Goal: Task Accomplishment & Management: Complete application form

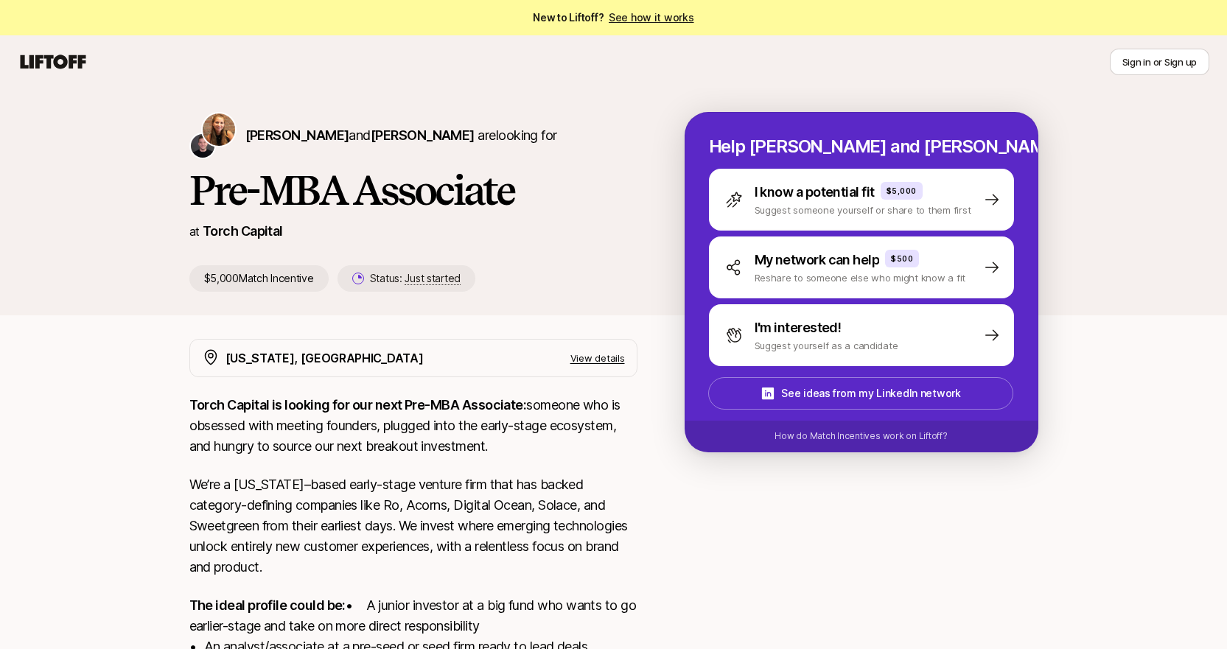
click at [654, 15] on link "See how it works" at bounding box center [651, 17] width 85 height 13
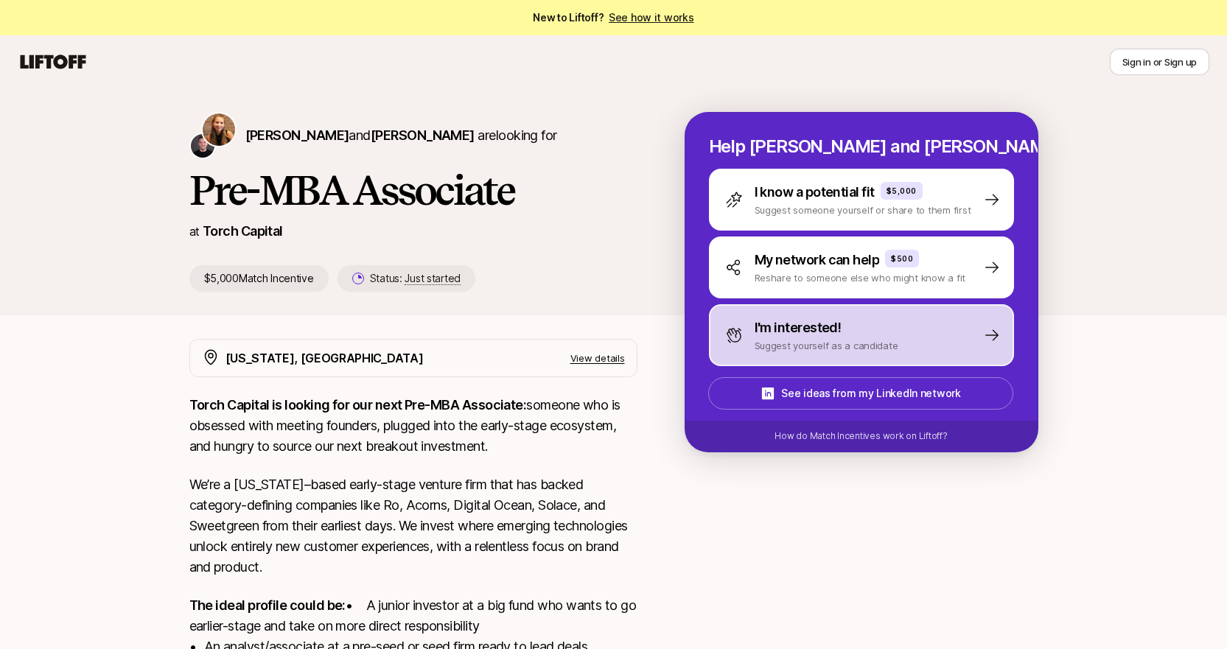
click at [874, 340] on p "Suggest yourself as a candidate" at bounding box center [826, 345] width 144 height 15
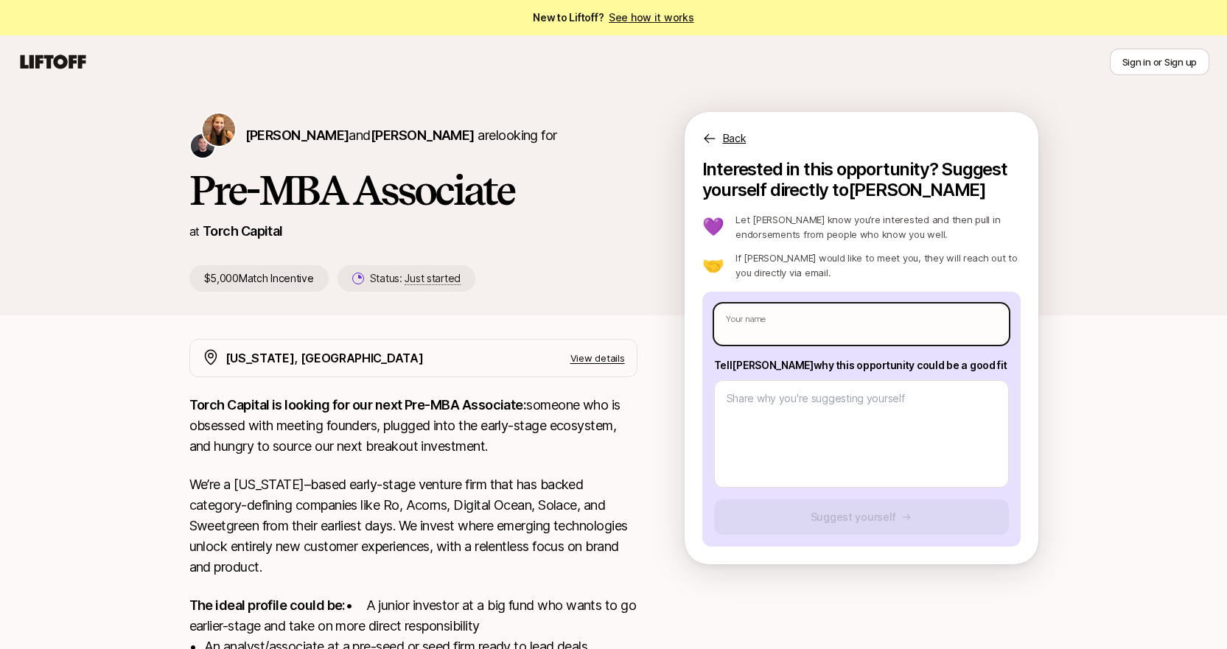
click at [805, 326] on input "text" at bounding box center [861, 324] width 295 height 41
type textarea "x"
type input "L"
type textarea "x"
type input "Le"
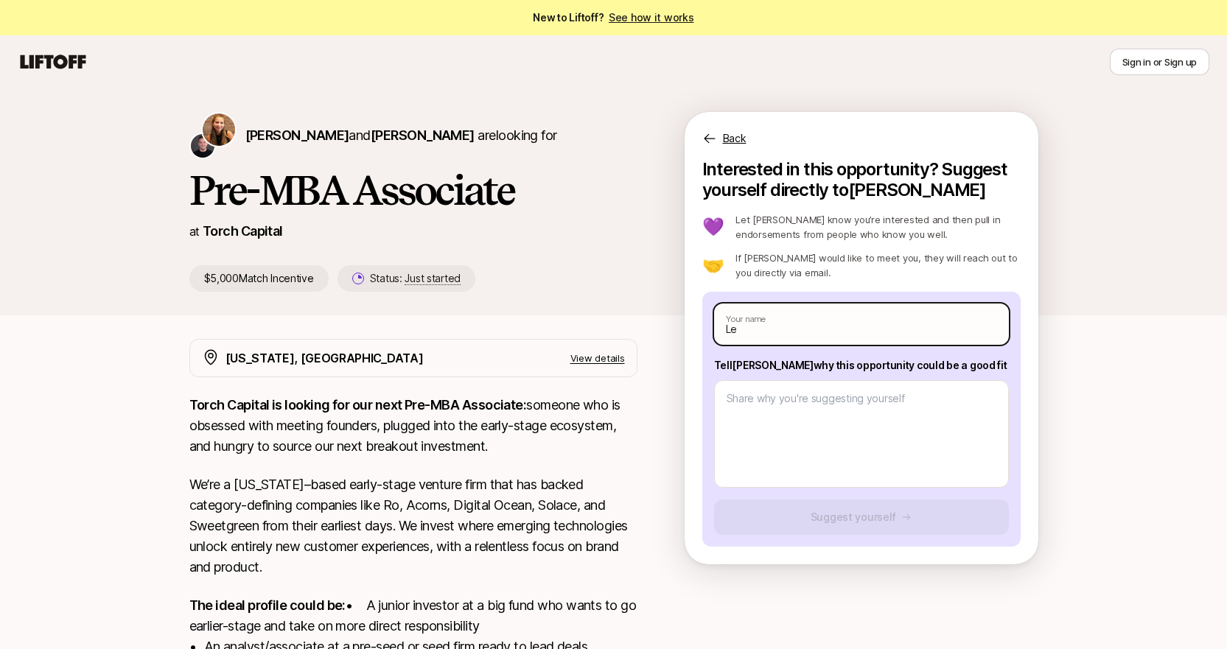
type textarea "x"
type input "Lea"
type textarea "x"
type input "Lea"
type textarea "x"
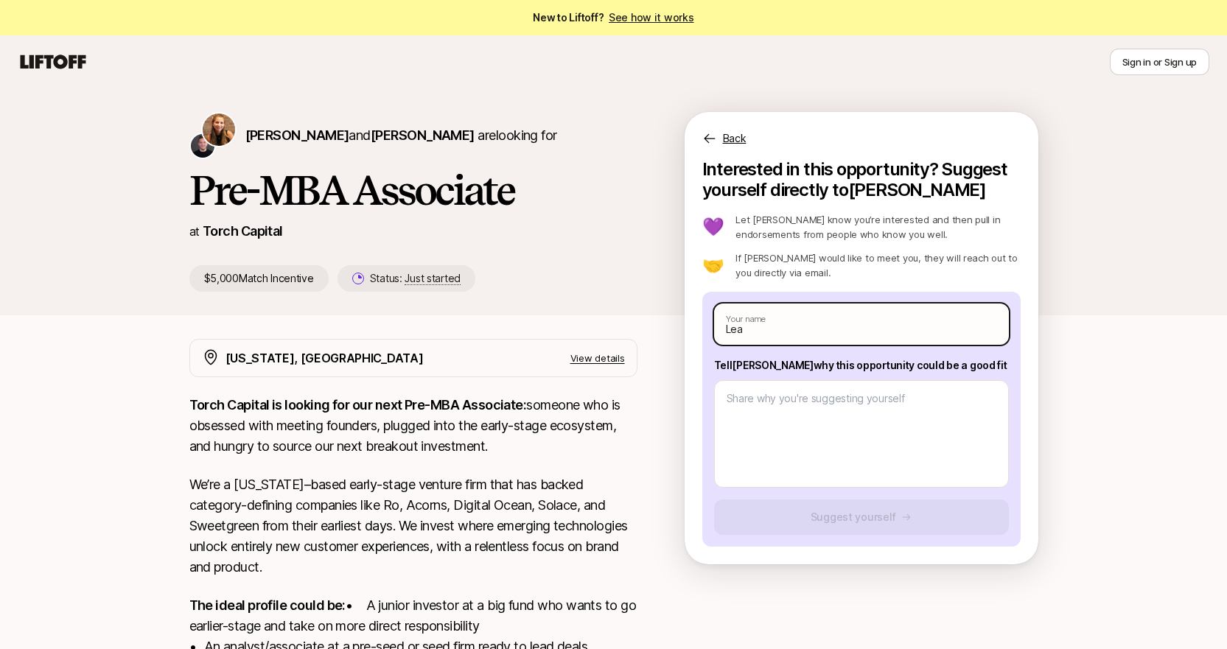
type input "Lea d"
type textarea "x"
type input "Lea de"
type textarea "x"
type input "Lea de"
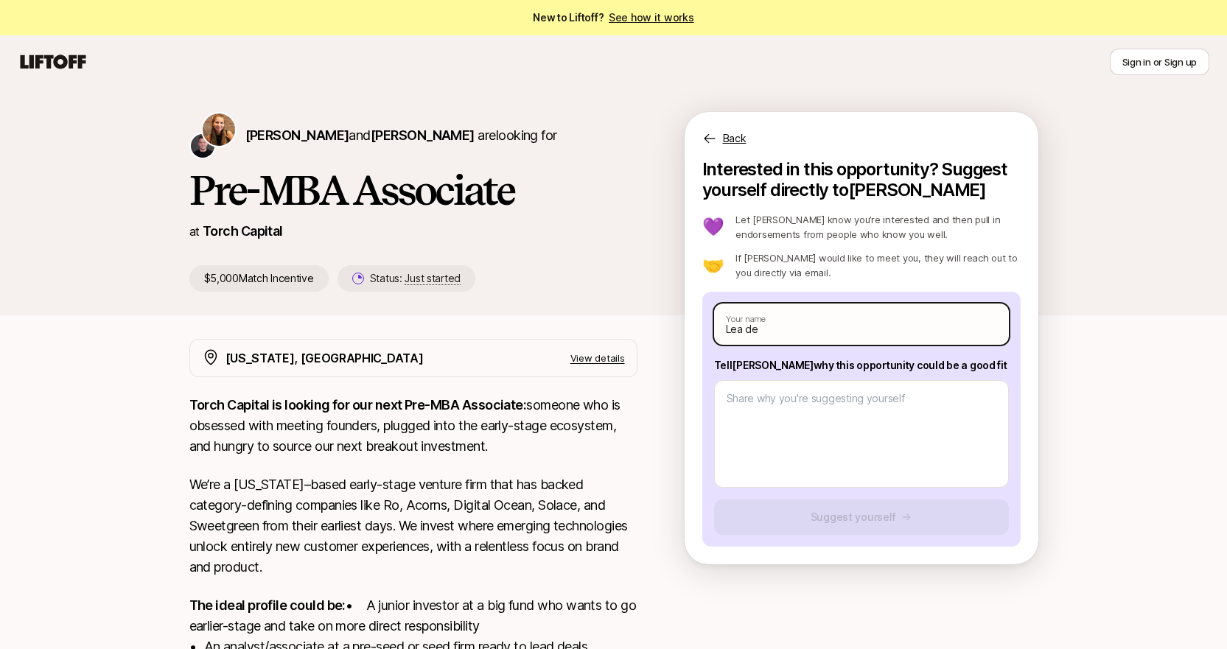
type textarea "x"
type input "Lea de M"
type textarea "x"
type input "[PERSON_NAME] de [PERSON_NAME]"
type textarea "x"
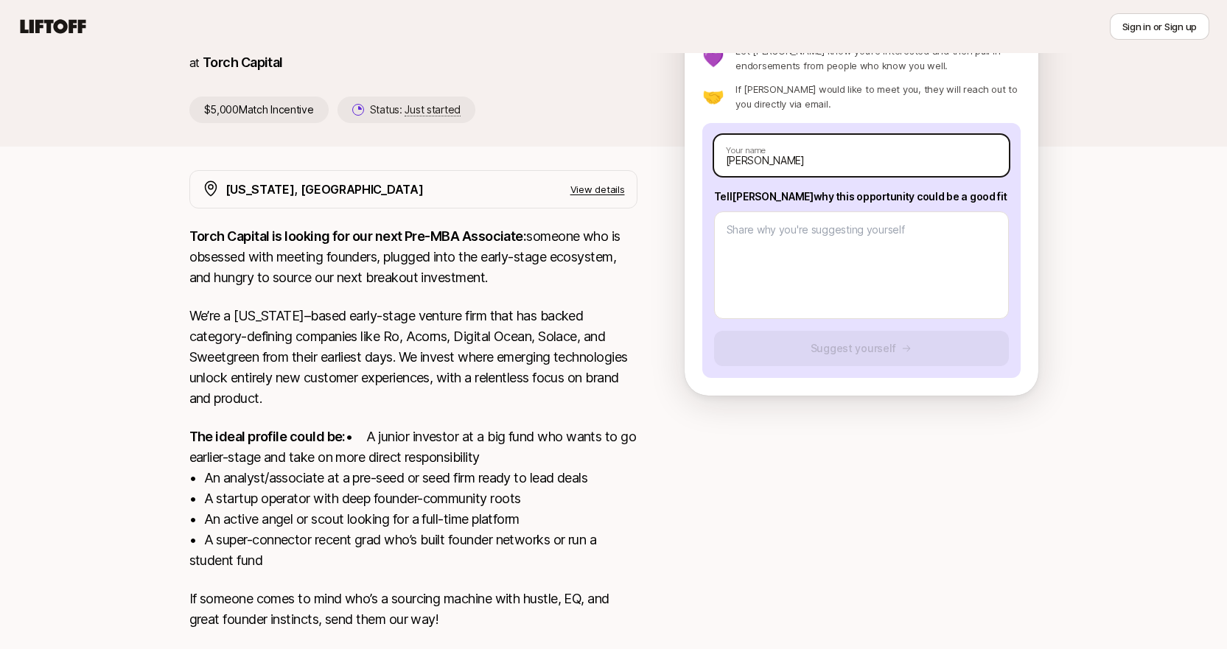
scroll to position [168, 0]
type input "[PERSON_NAME]"
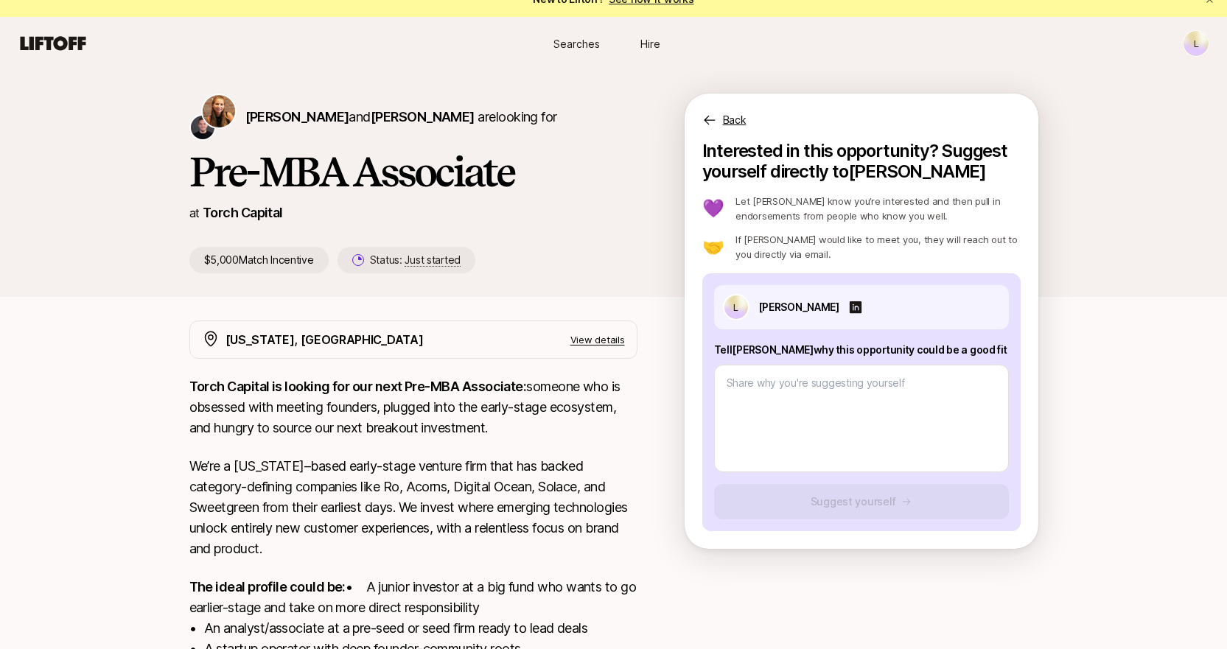
scroll to position [1, 0]
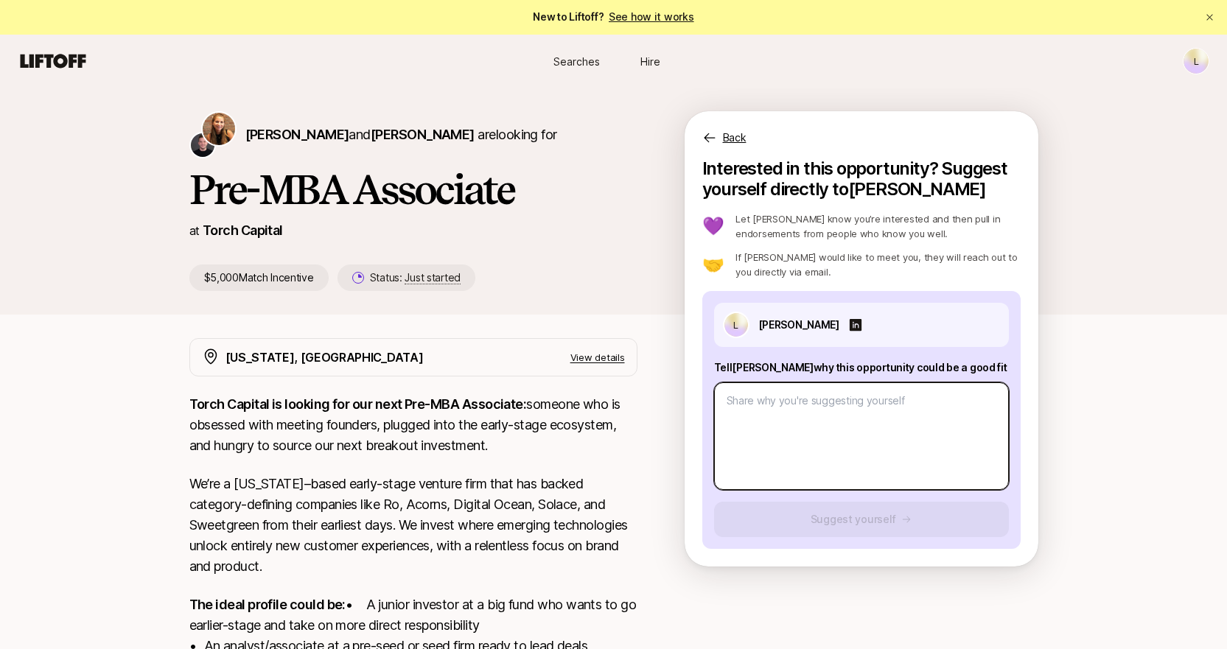
click at [834, 404] on textarea at bounding box center [861, 436] width 295 height 108
type textarea "x"
type textarea "I"
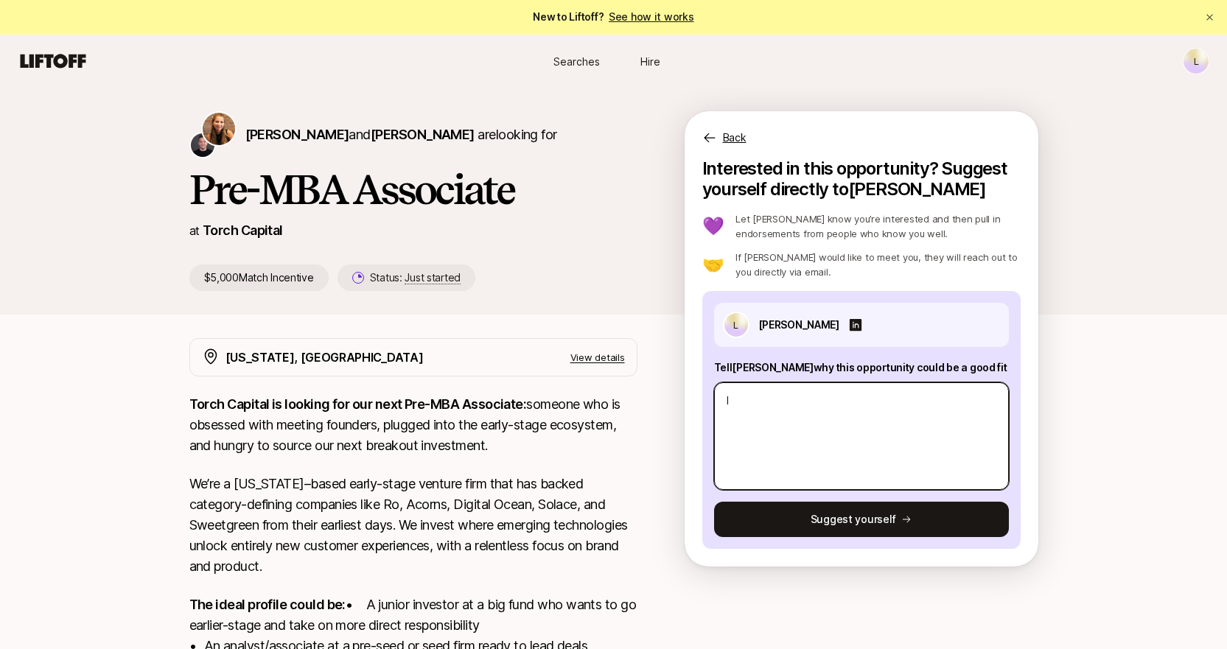
type textarea "x"
type textarea "I"
type textarea "x"
type textarea "I h"
type textarea "x"
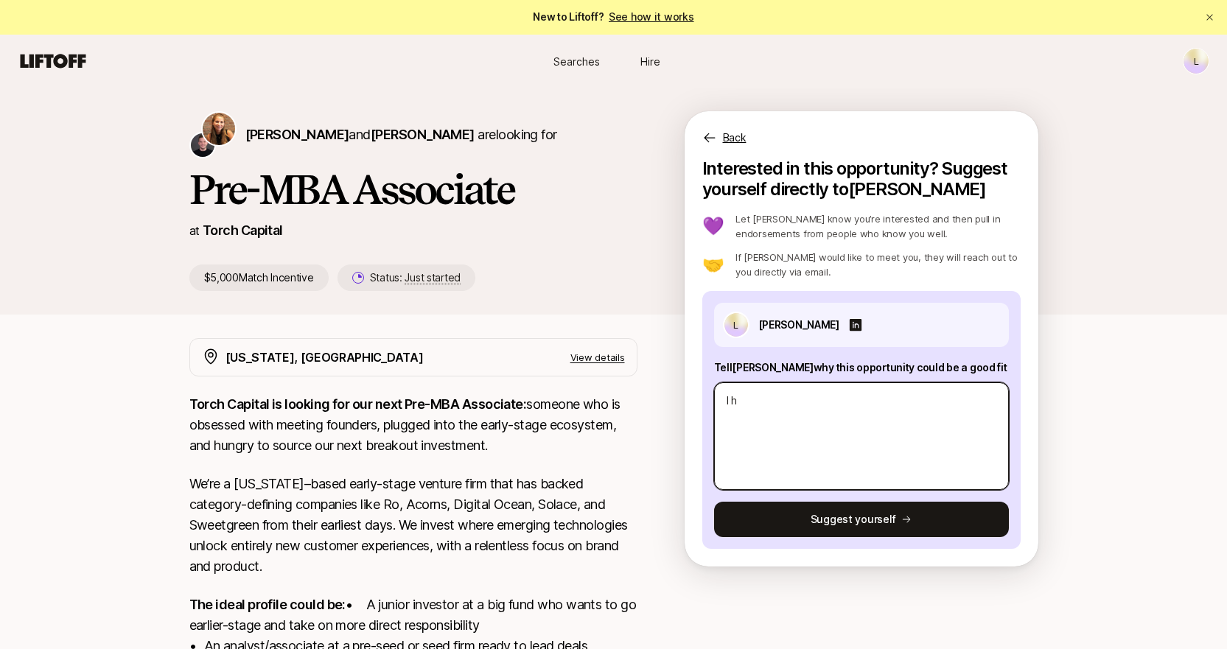
type textarea "I ha"
type textarea "x"
type textarea "I hav"
type textarea "x"
type textarea "I have"
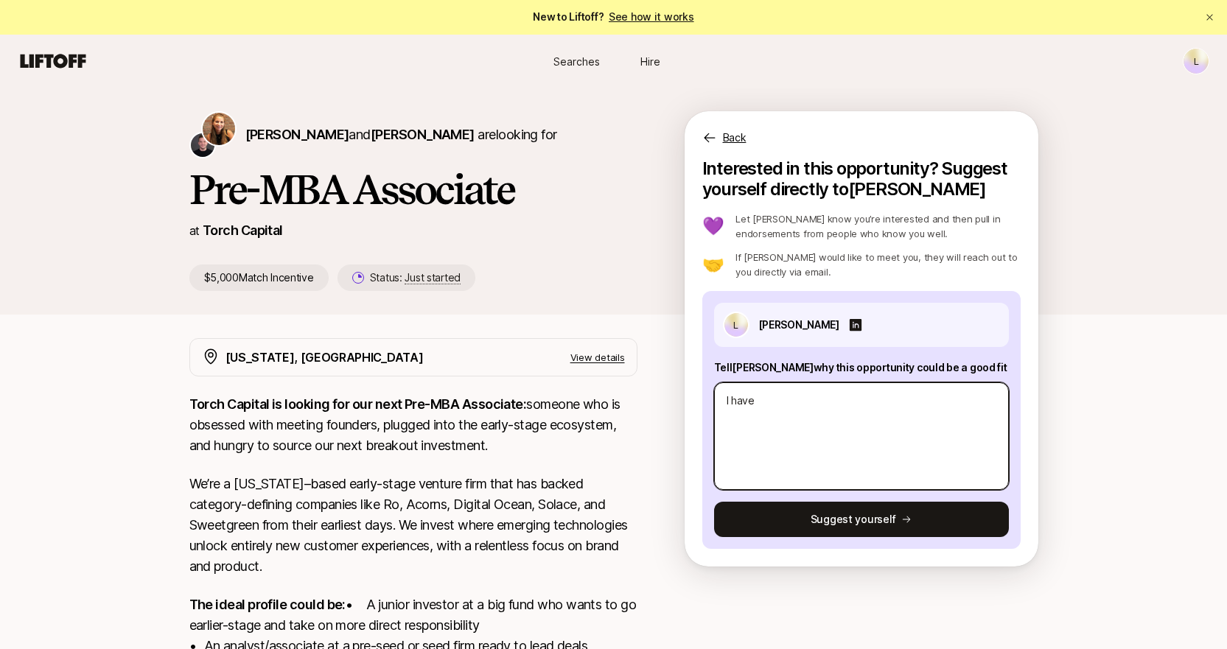
type textarea "x"
type textarea "I have"
type textarea "x"
type textarea "I have 3"
type textarea "x"
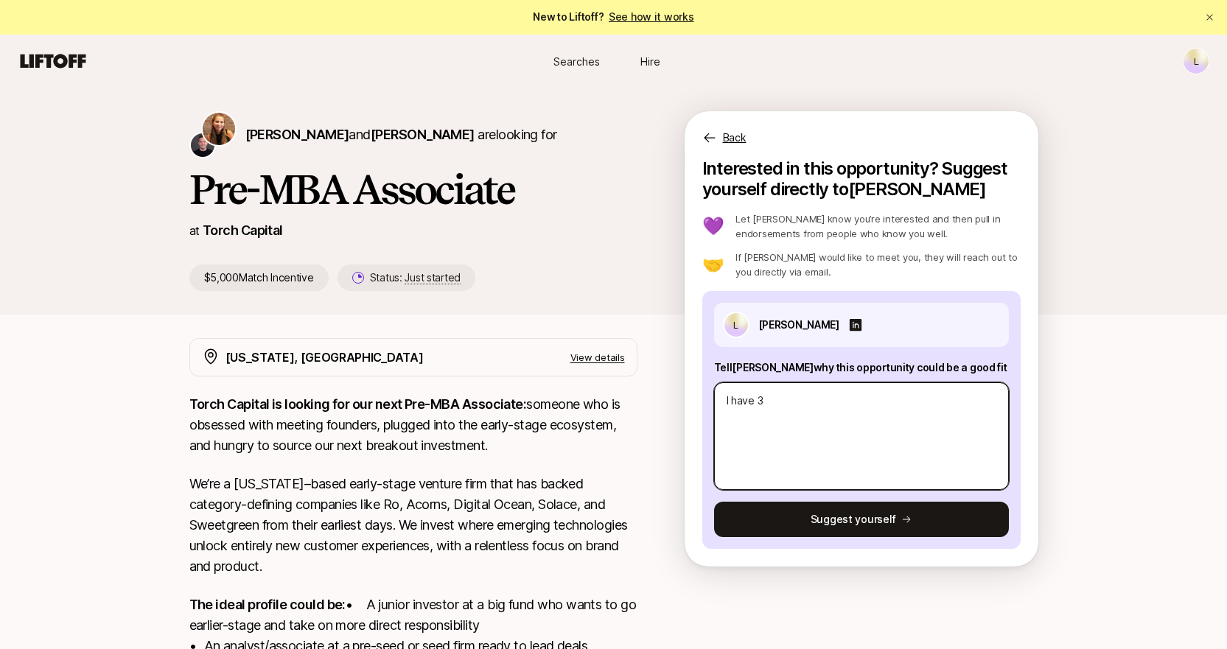
type textarea "I have 3."
type textarea "x"
type textarea "I have 3.5"
type textarea "x"
type textarea "I have 3.5"
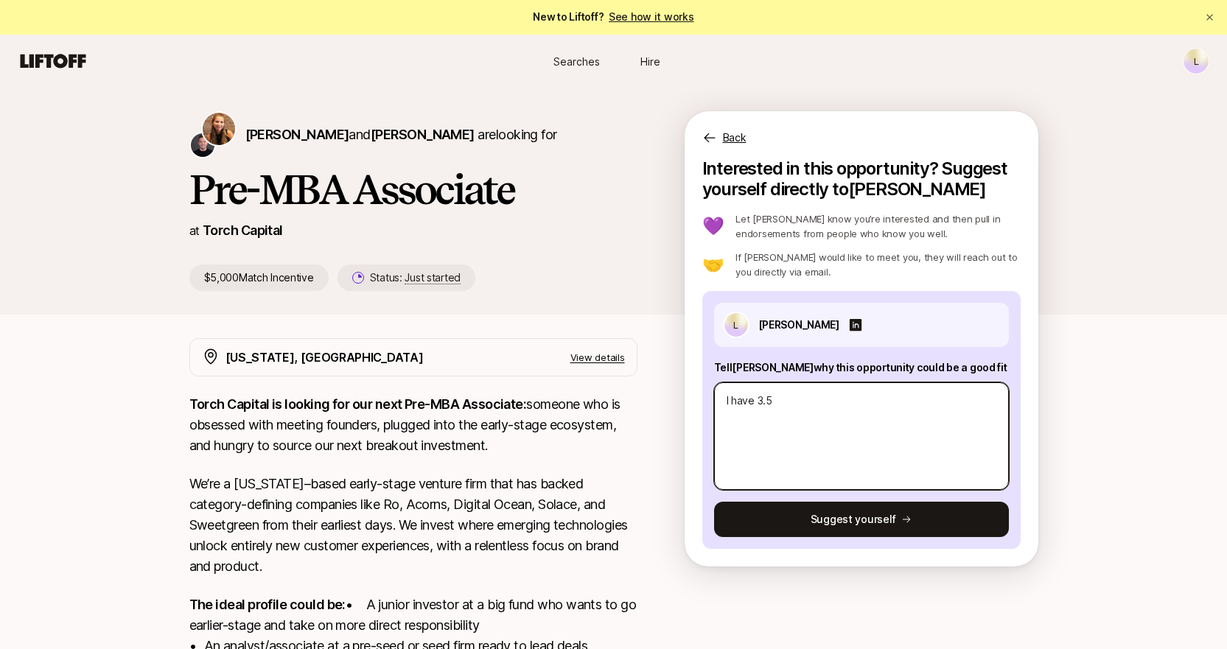
type textarea "x"
type textarea "I have 3.5 y"
type textarea "x"
type textarea "I have 3.5 ye"
type textarea "x"
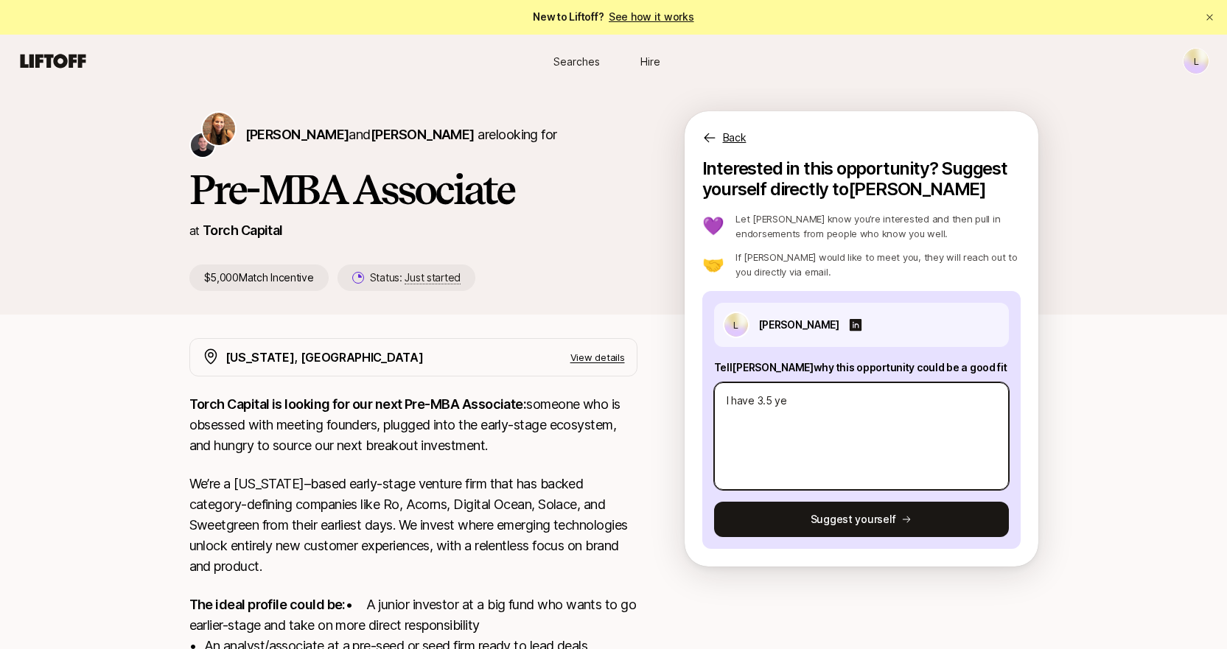
type textarea "I have 3.5 yea"
type textarea "x"
type textarea "I have 3.5 year"
type textarea "x"
type textarea "I have 3.5 years"
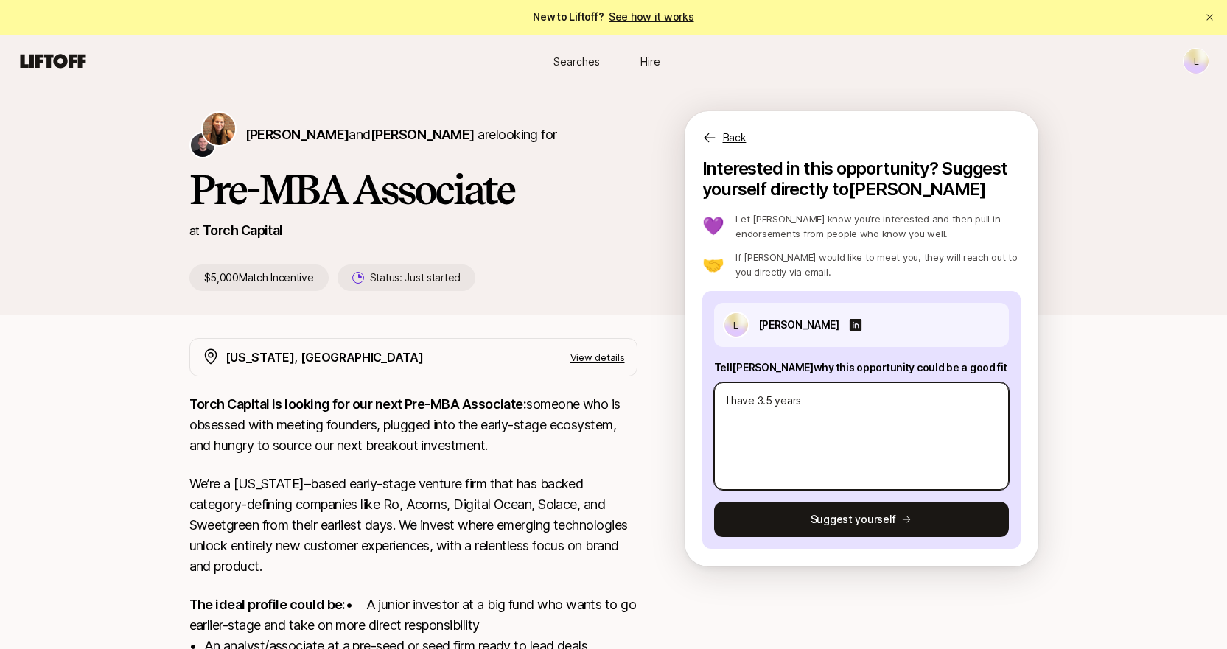
type textarea "x"
type textarea "I have 3.5 years"
type textarea "x"
type textarea "I have 3.[DEMOGRAPHIC_DATA]"
type textarea "x"
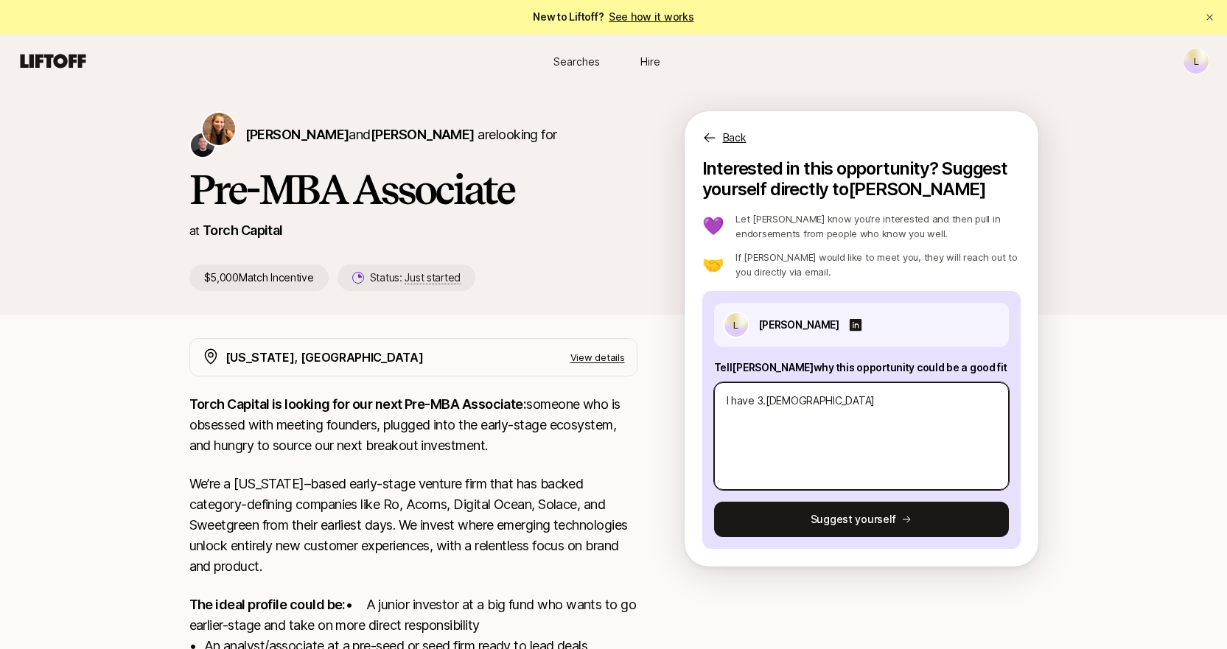
type textarea "I have 3.5 years of"
type textarea "x"
type textarea "I have 3.5 years of"
type textarea "x"
type textarea "I have 3.5 years of e"
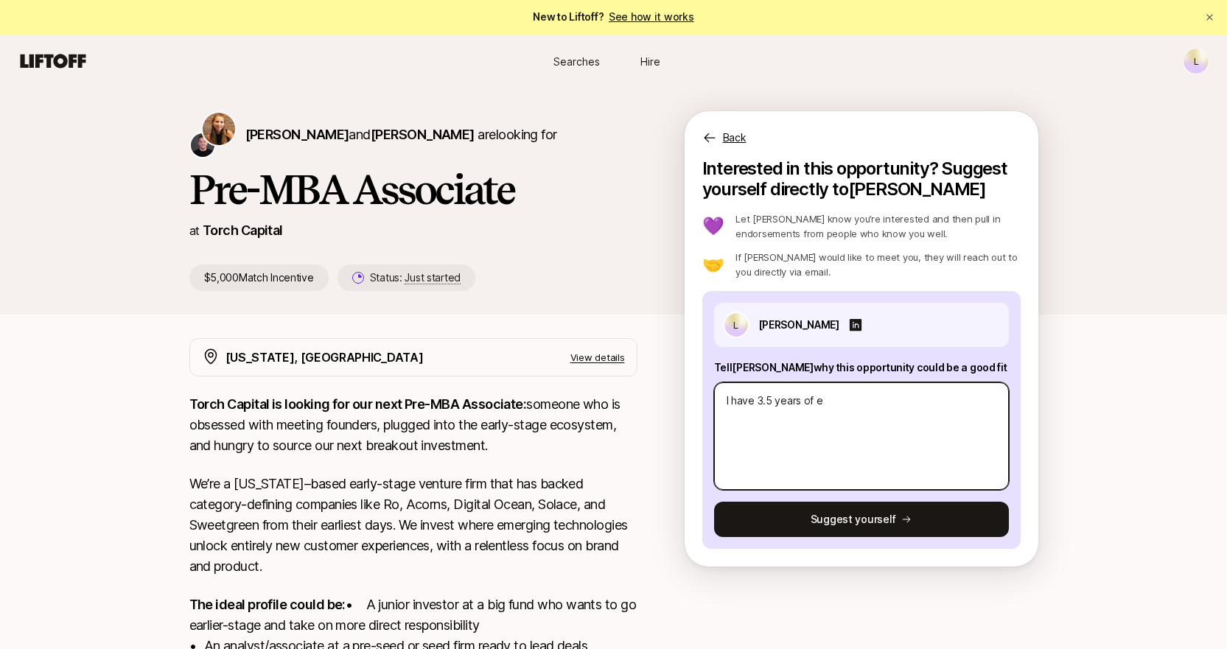
type textarea "x"
type textarea "I have 3.5 years of ex"
type textarea "x"
type textarea "I have 3.5 years of exp"
type textarea "x"
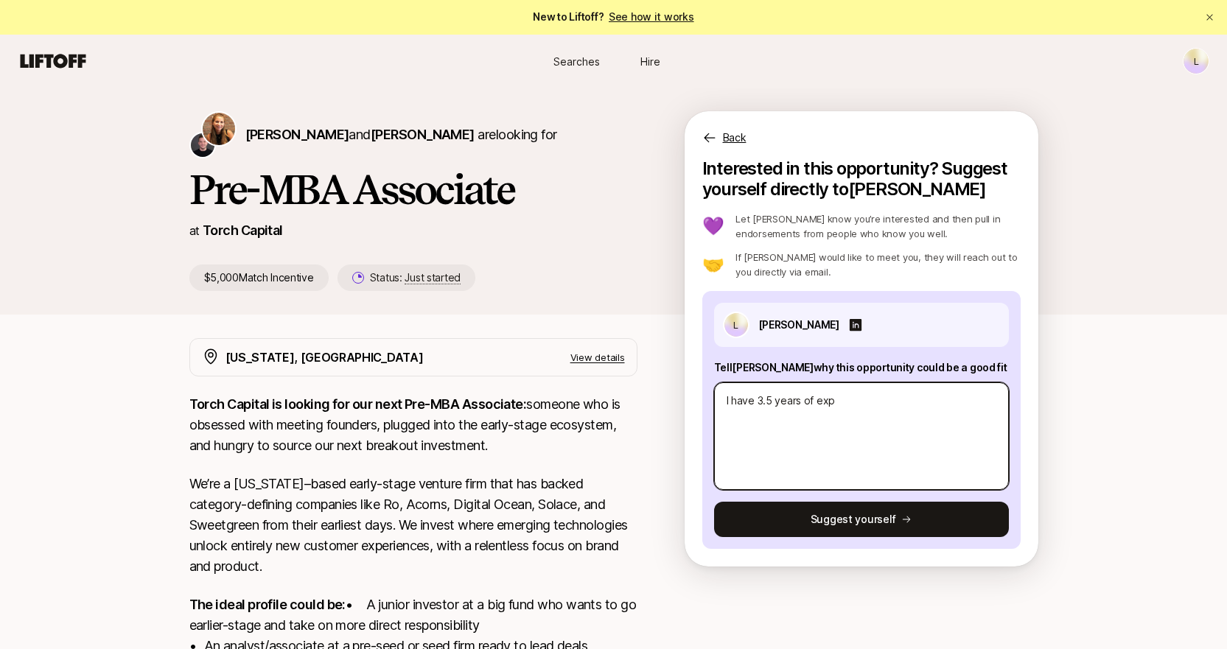
type textarea "I have 3.5 years of expe"
type textarea "x"
type textarea "I have 3.5 years of exper"
type textarea "x"
type textarea "I have 3.5 years of experie"
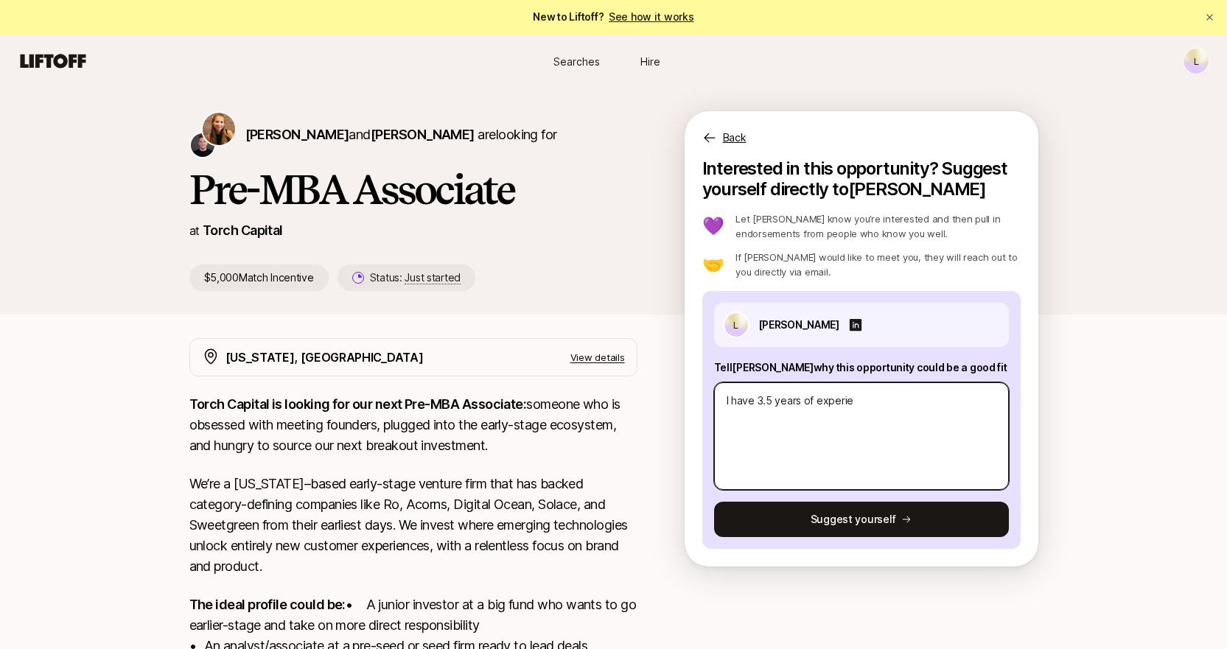
type textarea "x"
type textarea "I have 3.5 years of experien"
type textarea "x"
type textarea "I have 3.5 years of experienc"
type textarea "x"
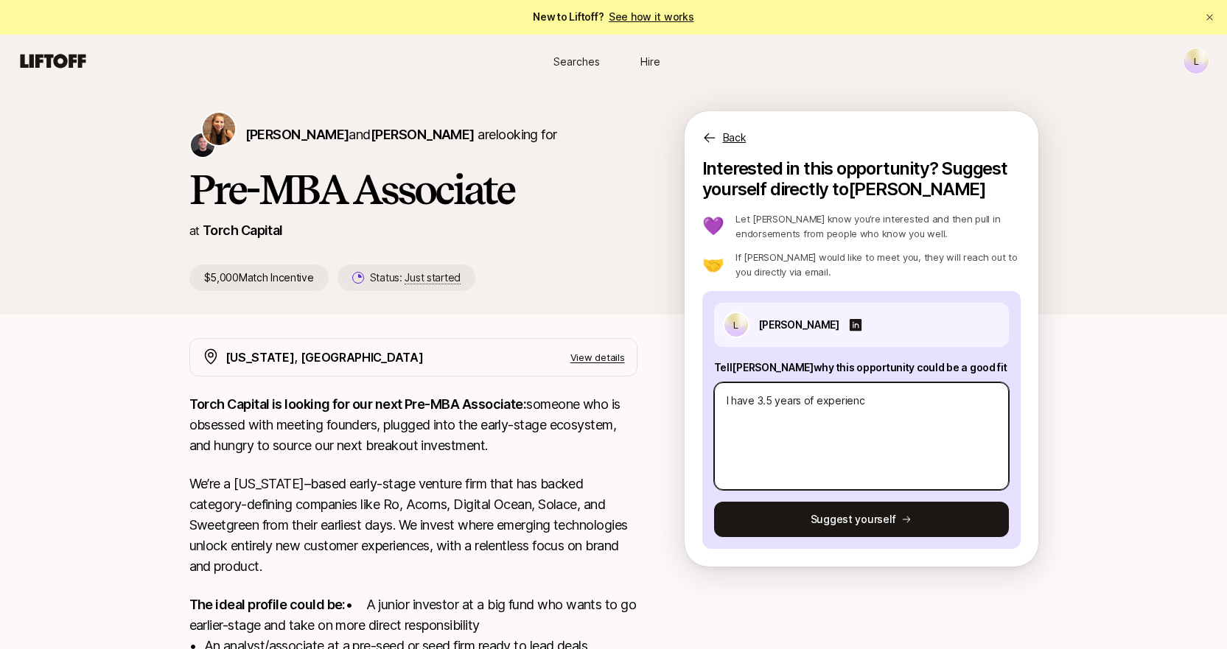
type textarea "I have 3.5 years of experience"
type textarea "x"
type textarea "I have 3.5 years of experience i"
type textarea "x"
type textarea "I have 3.5 years of experience in"
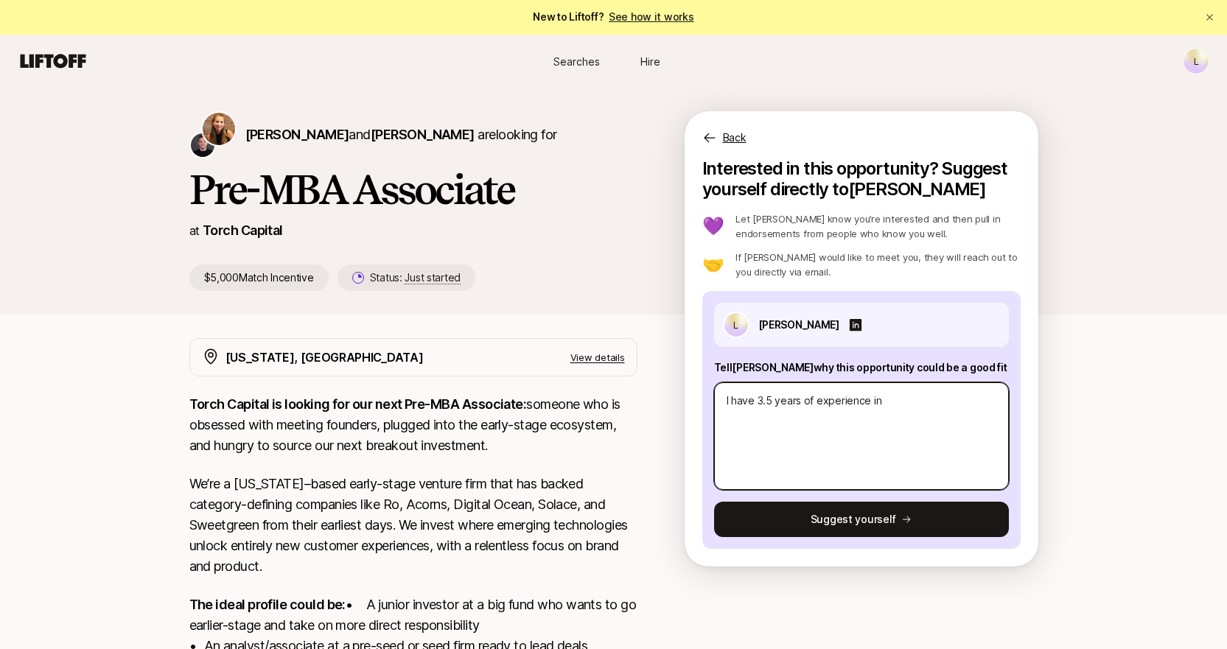
type textarea "x"
type textarea "I have 3.5 years of experience in"
type textarea "x"
type textarea "I have 3.5 years of experience in p"
type textarea "x"
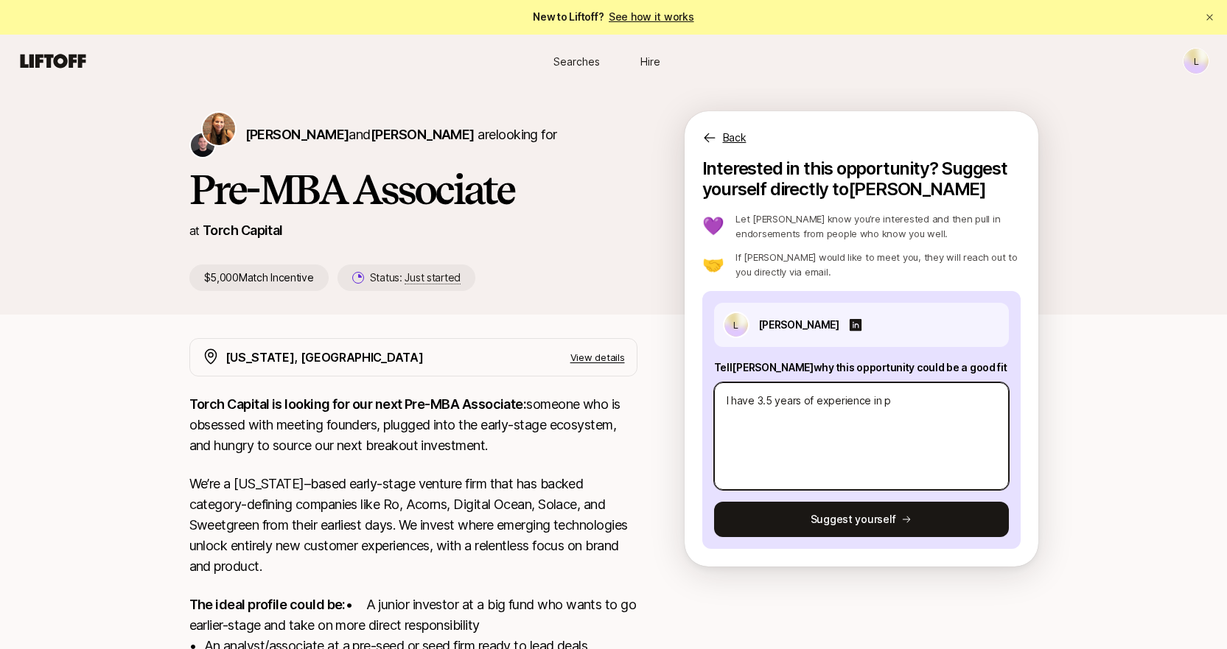
type textarea "I have 3.5 years of experience in [GEOGRAPHIC_DATA]"
type textarea "x"
type textarea "I have 3.5 years of experience in pri"
type textarea "x"
type textarea "I have 3.5 years of experience in priv"
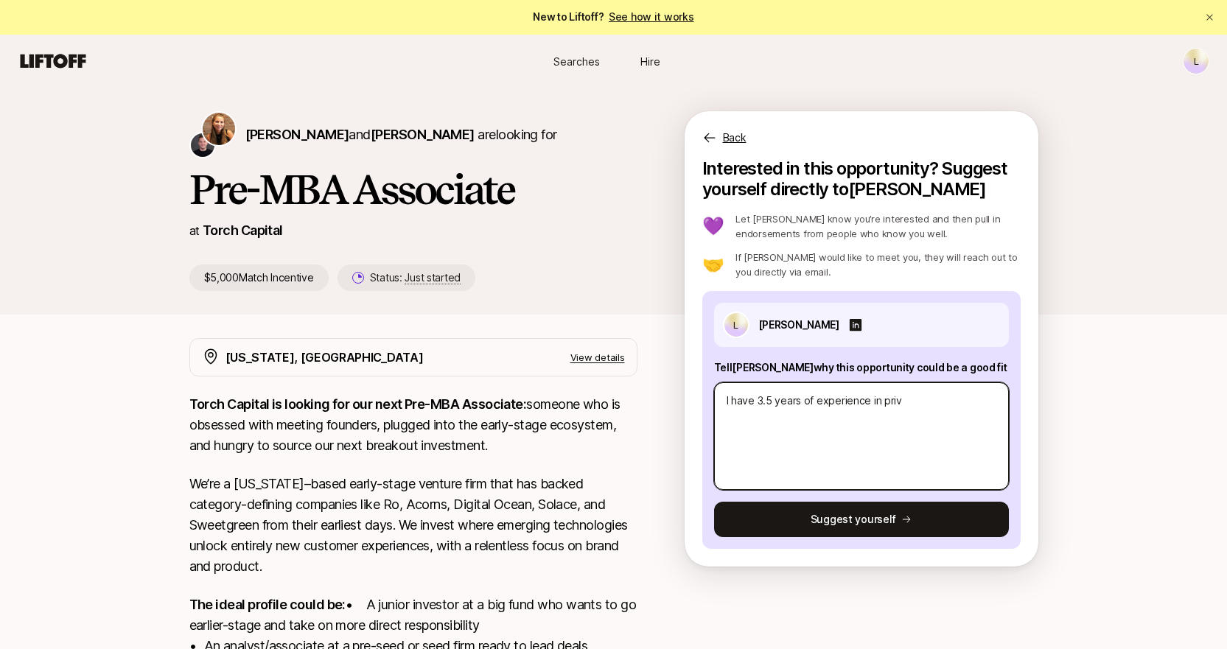
type textarea "x"
type textarea "I have 3.5 years of experience in [GEOGRAPHIC_DATA]"
type textarea "x"
type textarea "I have 3.5 years of experience in privat"
type textarea "x"
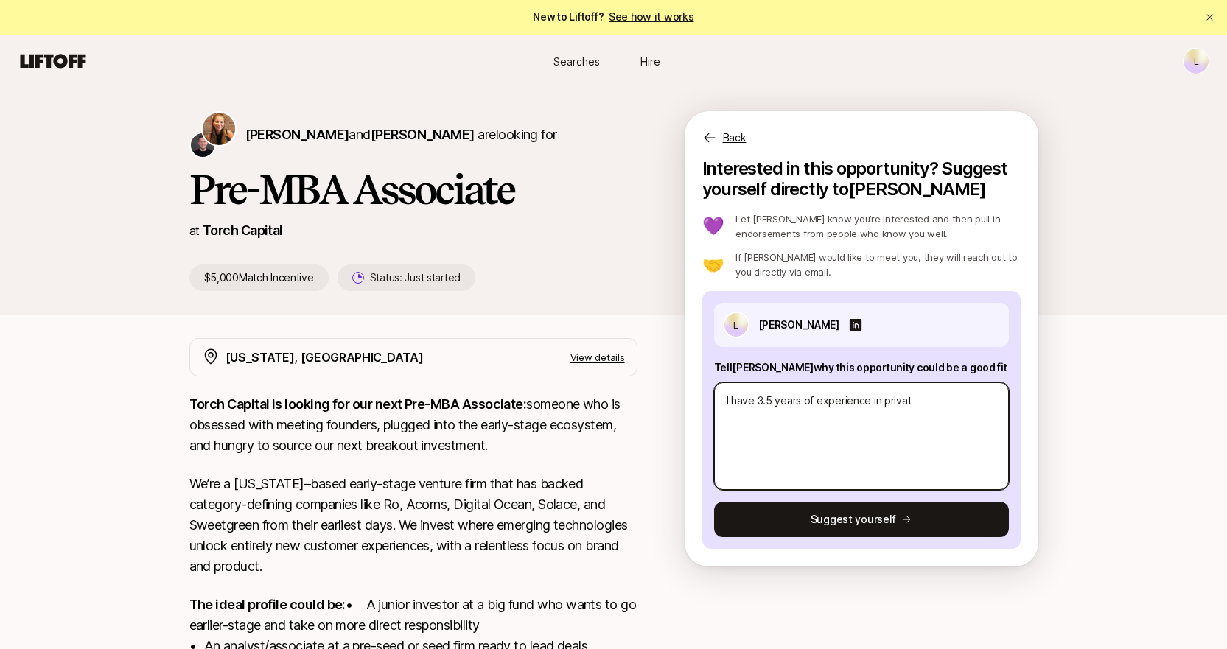
type textarea "I have 3.5 years of experience in private"
type textarea "x"
type textarea "I have 3.5 years of experience in private"
type textarea "x"
type textarea "I have 3.5 years of experience in private e"
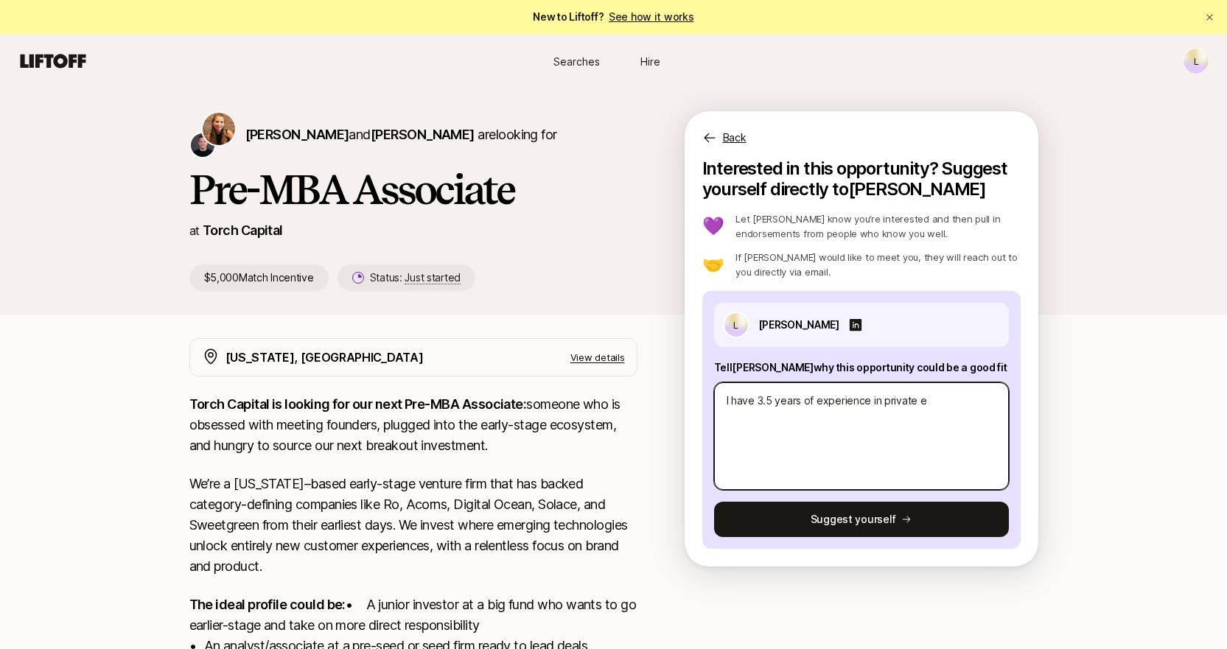
type textarea "x"
type textarea "I have 3.5 years of experience in private eq"
type textarea "x"
type textarea "I have 3.5 years of experience in private equ"
type textarea "x"
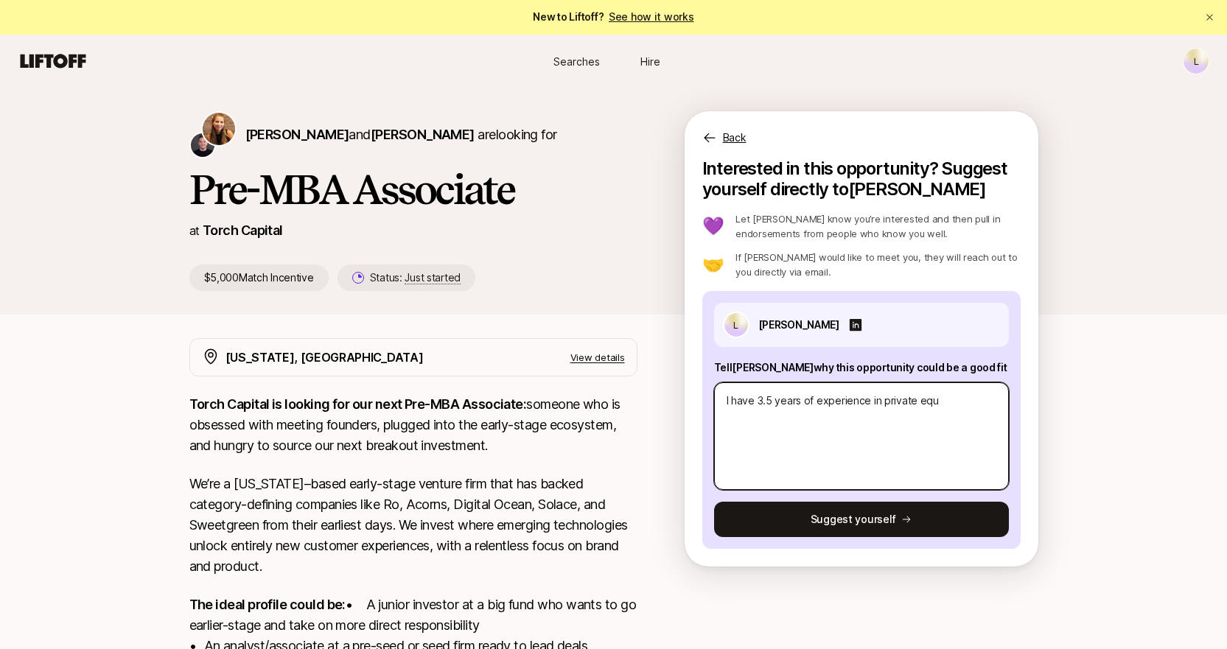
type textarea "I have 3.5 years of experience in private equi"
type textarea "x"
type textarea "I have 3.5 years of experience in private equit"
type textarea "x"
type textarea "I have 3.5 years of experience in private equity"
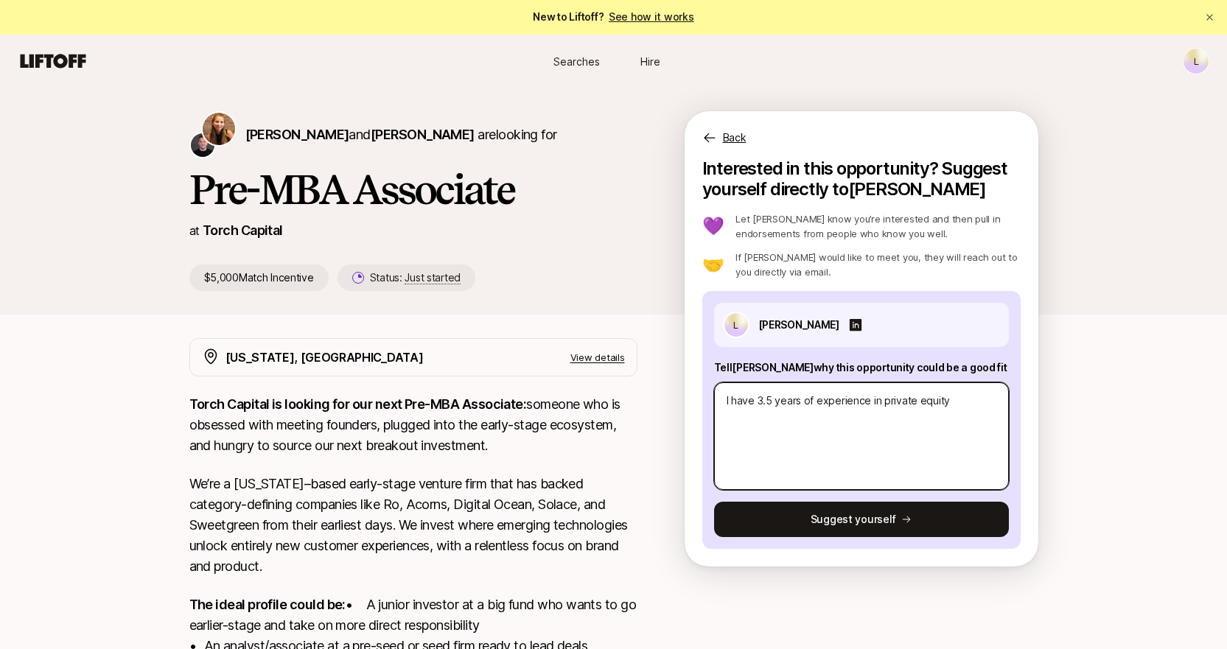
type textarea "x"
type textarea "I have 3.5 years of experience in private equity"
type textarea "x"
type textarea "I have 3.5 years of experience in private equity a"
type textarea "x"
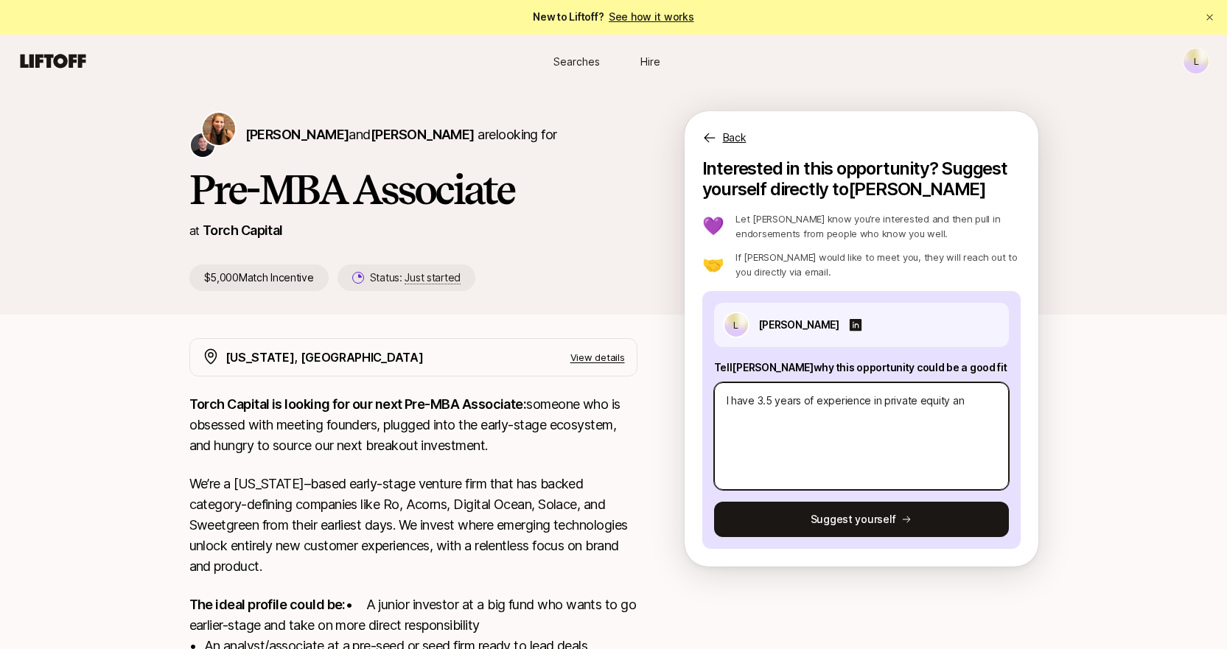
type textarea "I have 3.5 years of experience in private equity and"
type textarea "x"
type textarea "I have 3.5 years of experience in private equity and"
type textarea "x"
type textarea "I have 3.5 years of experience in private equity and f"
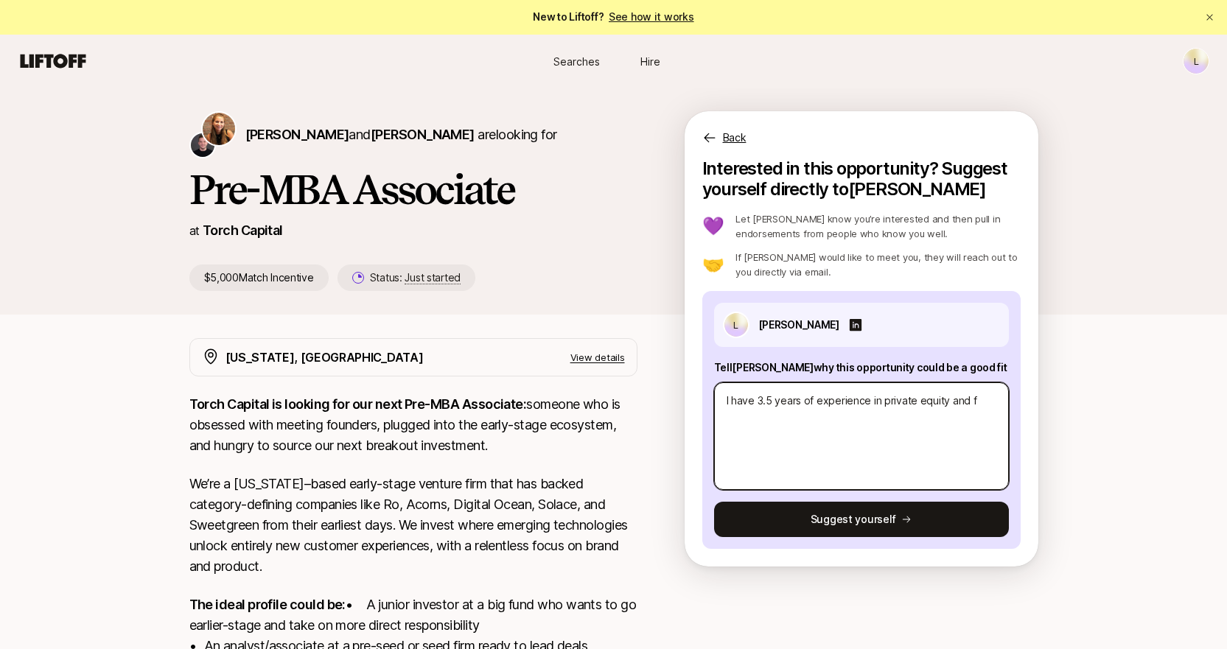
type textarea "x"
type textarea "I have 3.5 years of experience in private equity and V"
click at [774, 403] on textarea "I have 3.5 years of experience in private equity and V" at bounding box center [861, 436] width 295 height 108
type textarea "x"
type textarea "I have 3.5years of experience in private equity and V"
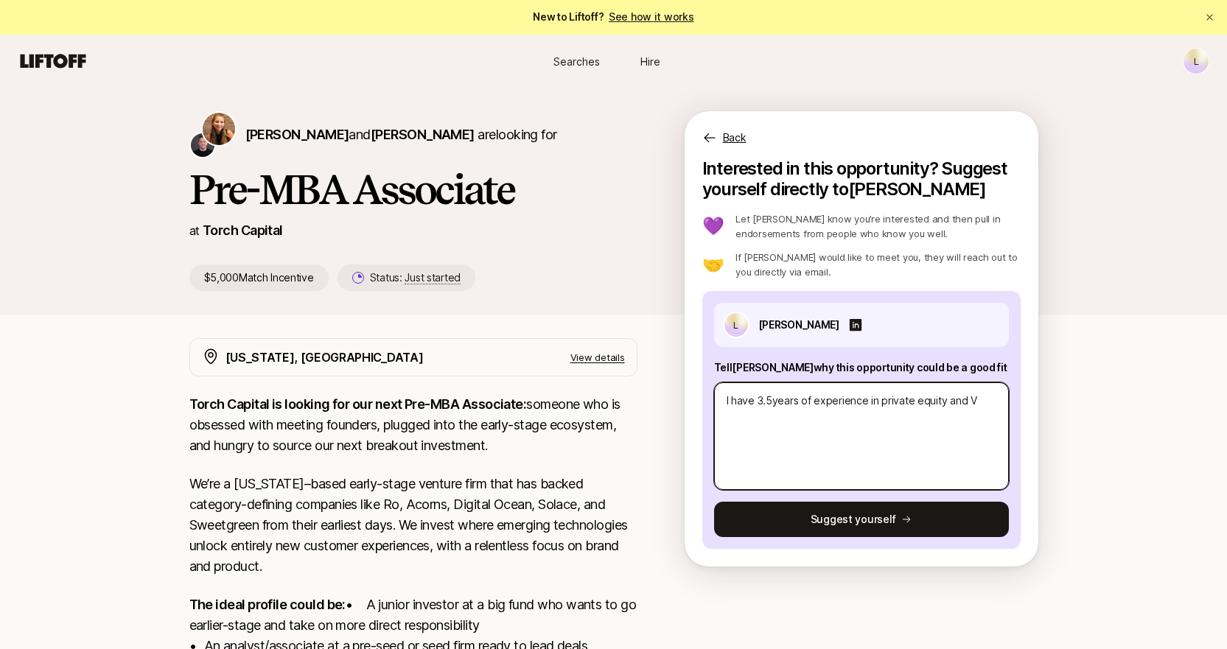
type textarea "x"
type textarea "I have 3.years of experience in private equity and V"
type textarea "x"
type textarea "I have 3years of experience in private equity and V"
type textarea "x"
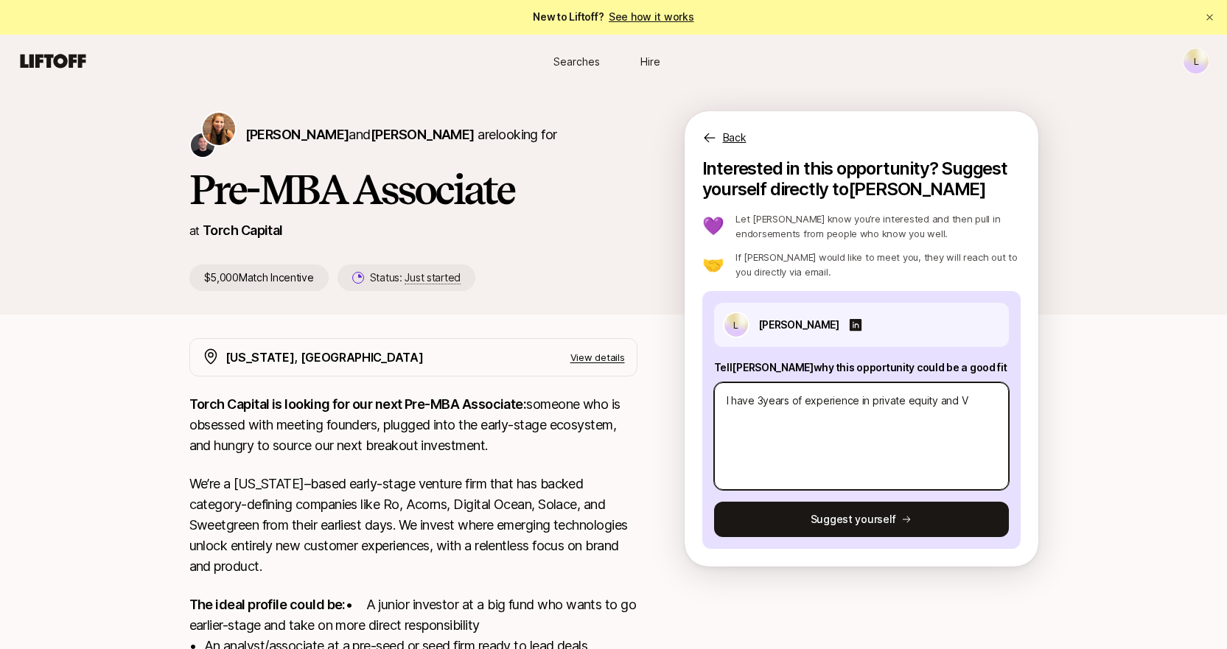
type textarea "I have 3 years of experience in private equity and V"
click at [936, 402] on textarea "I have 3 years of experience in private equity and V" at bounding box center [861, 436] width 295 height 108
type textarea "x"
type textarea "I have 3 years of experience in private equity (and V"
type textarea "x"
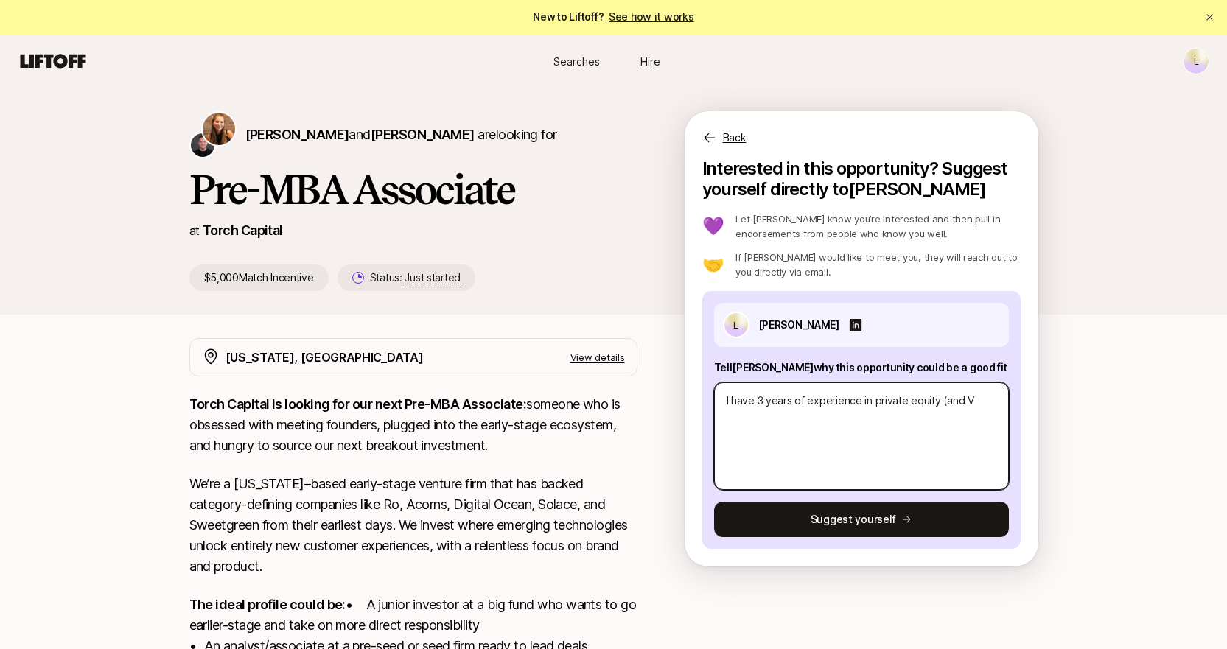
type textarea "I have 3 years of experience in private equity (Wand V"
type textarea "x"
type textarea "I have 3 years of experience in private equity (WOand V"
type textarea "x"
type textarea "I have 3 years of experience in private equity (WORand V"
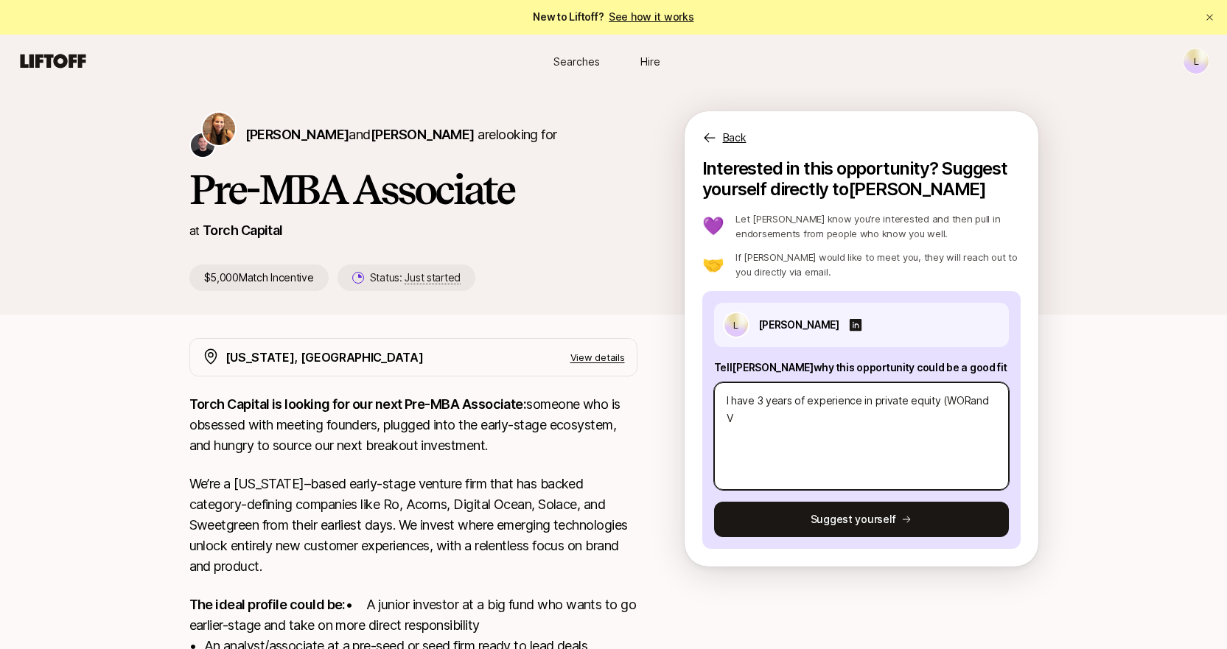
type textarea "x"
type textarea "I have 3 years of experience in private equity (WORKand V"
type textarea "x"
type textarea "I have 3 years of experience in private equity ([PERSON_NAME]"
type textarea "x"
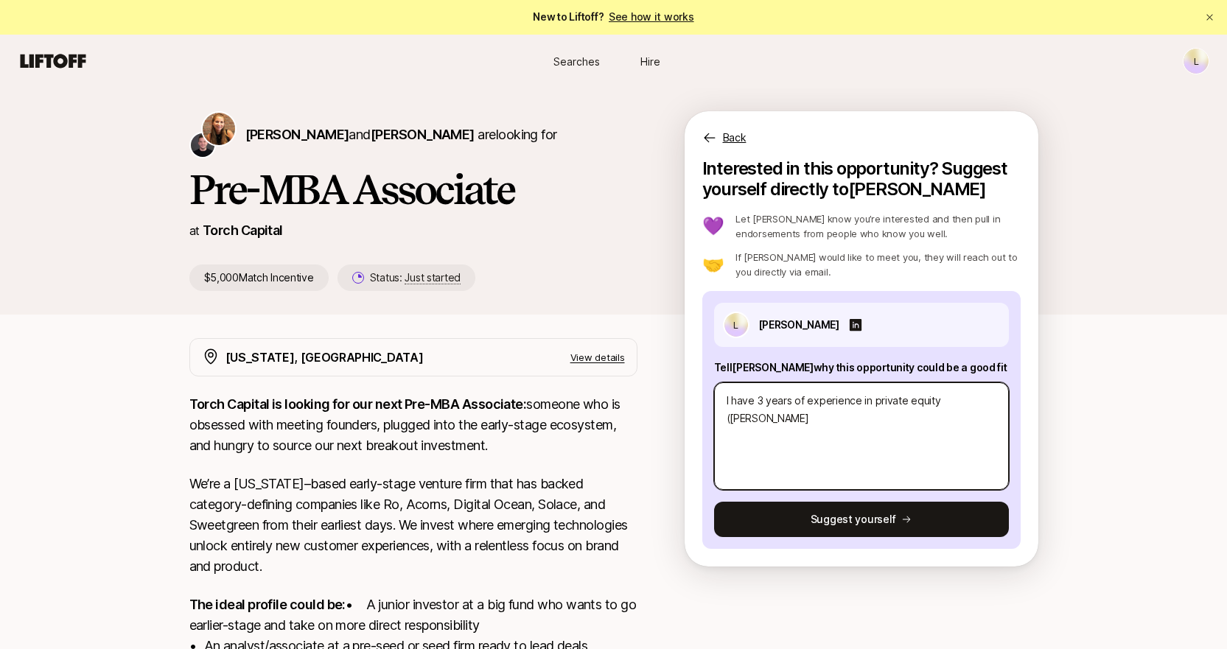
type textarea "I have 3 years of experience in private equity (WORKINGand V"
type textarea "x"
type textarea "I have 3 years of experience in private equity (and V"
type textarea "x"
type textarea "I have 3 years of experience in private equity (fand V"
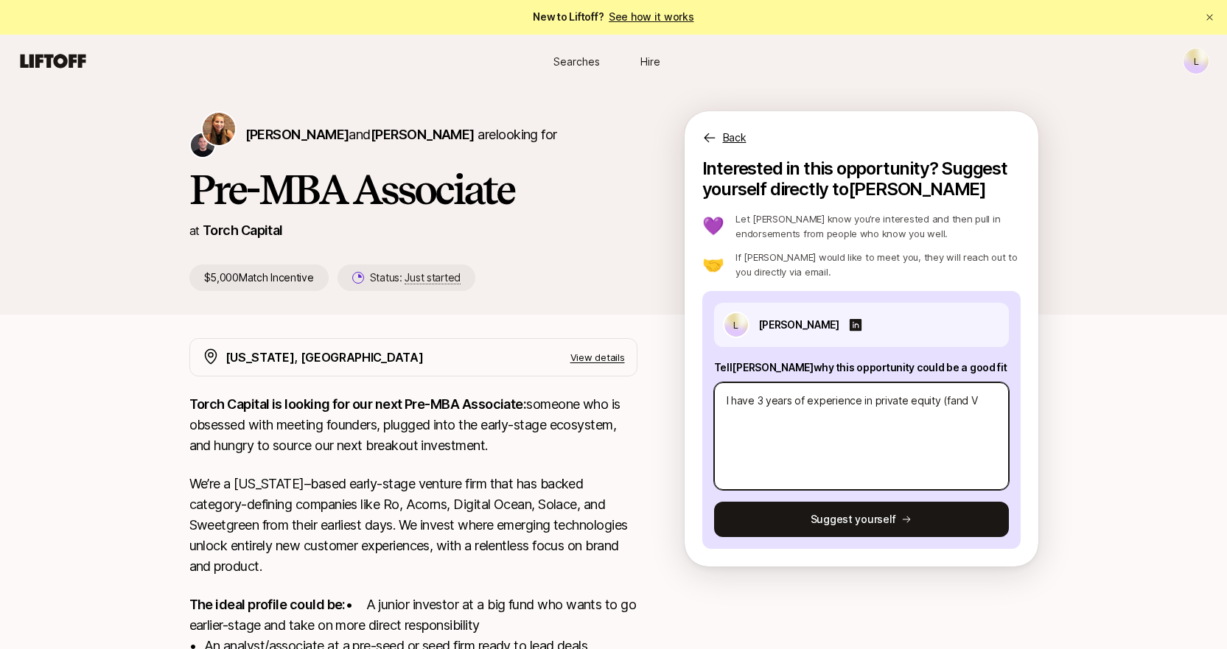
type textarea "x"
type textarea "I have 3 years of experience in private equity (fuand V"
type textarea "x"
type textarea "I have 3 years of experience in private equity (funand V"
type textarea "x"
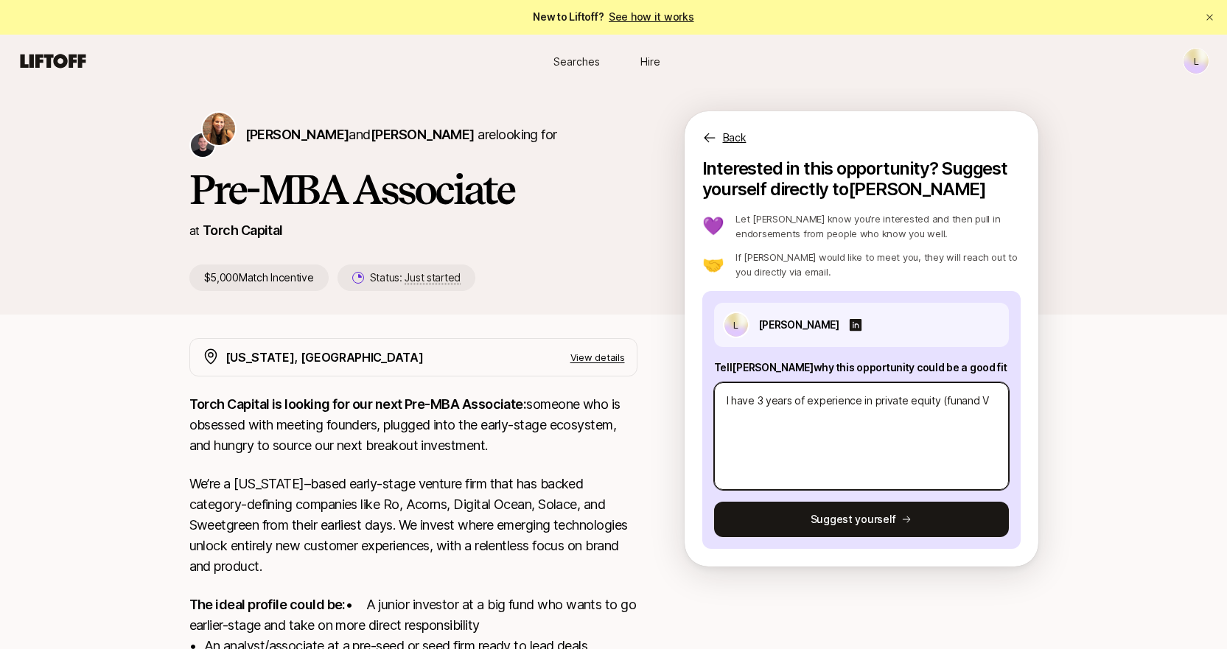
type textarea "I have 3 years of experience in private equity (fundand V"
type textarea "x"
type textarea "I have 3 years of experience in private equity (fundrand V"
type textarea "x"
type textarea "I have 3 years of experience in private equity (fundraand V"
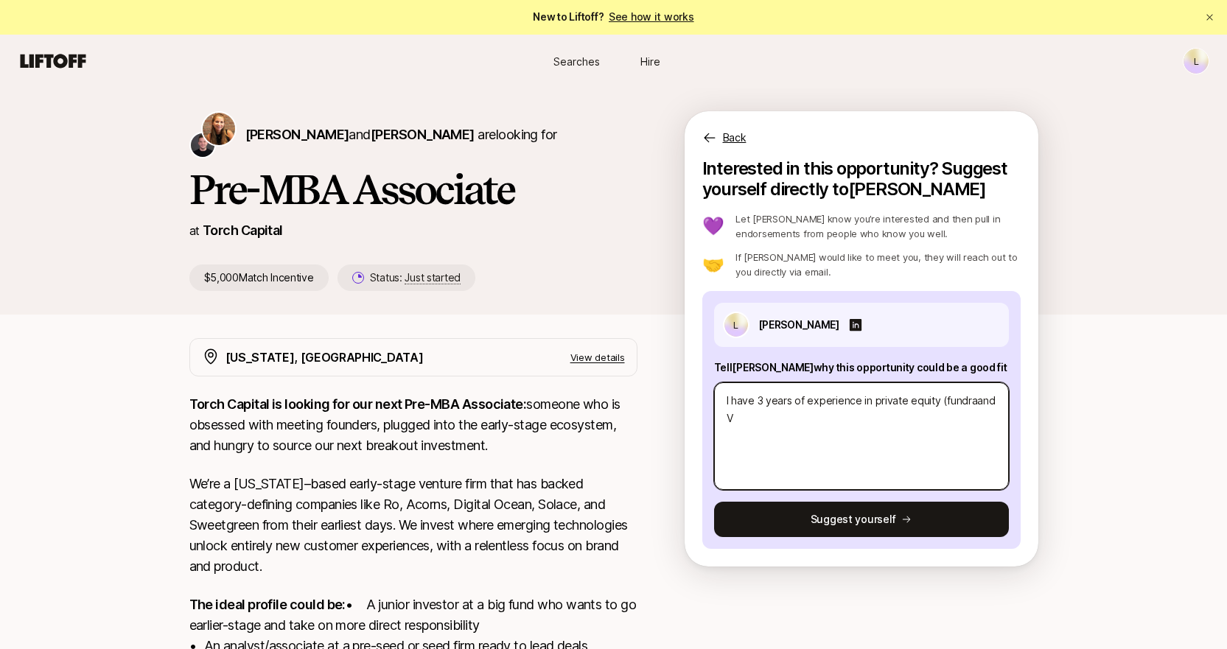
type textarea "x"
type textarea "I have 3 years of experience in private equity (fundraiand V"
type textarea "x"
type textarea "I have 3 years of experience in private equity (fundraisiand V"
type textarea "x"
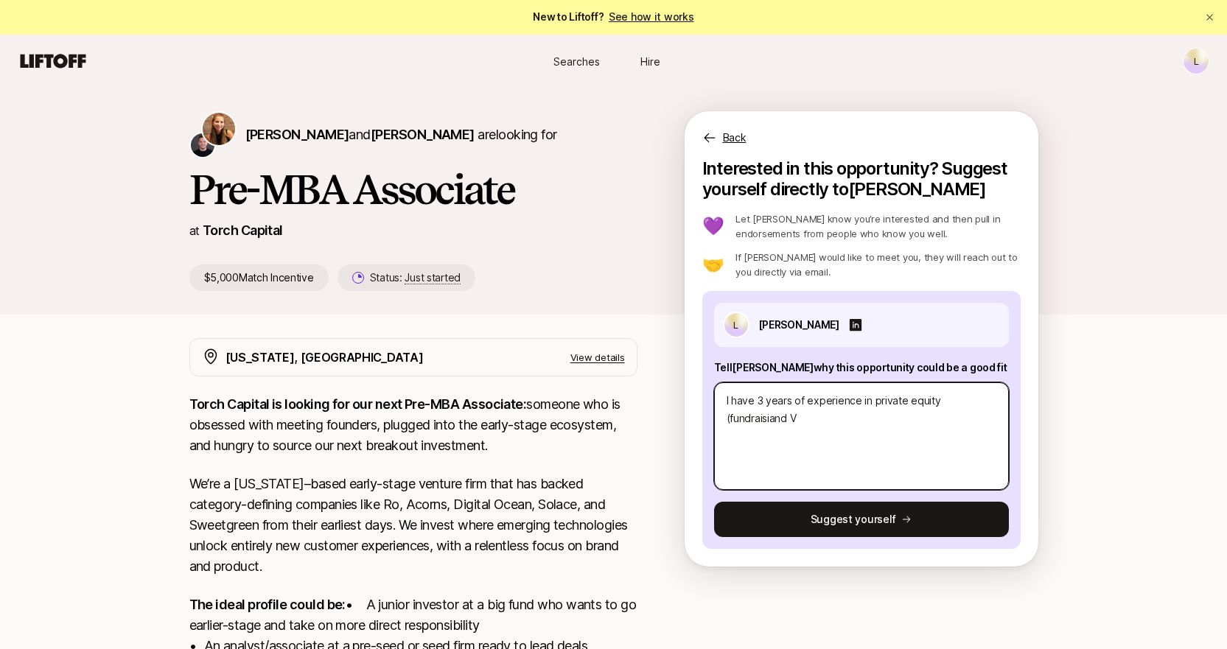
type textarea "I have 3 years of experience in private equity (fundraisinand V"
type textarea "x"
type textarea "I have 3 years of experience in private equity (fundraisingand V"
type textarea "x"
type textarea "I have 3 years of experience in private equity (fundraising and V"
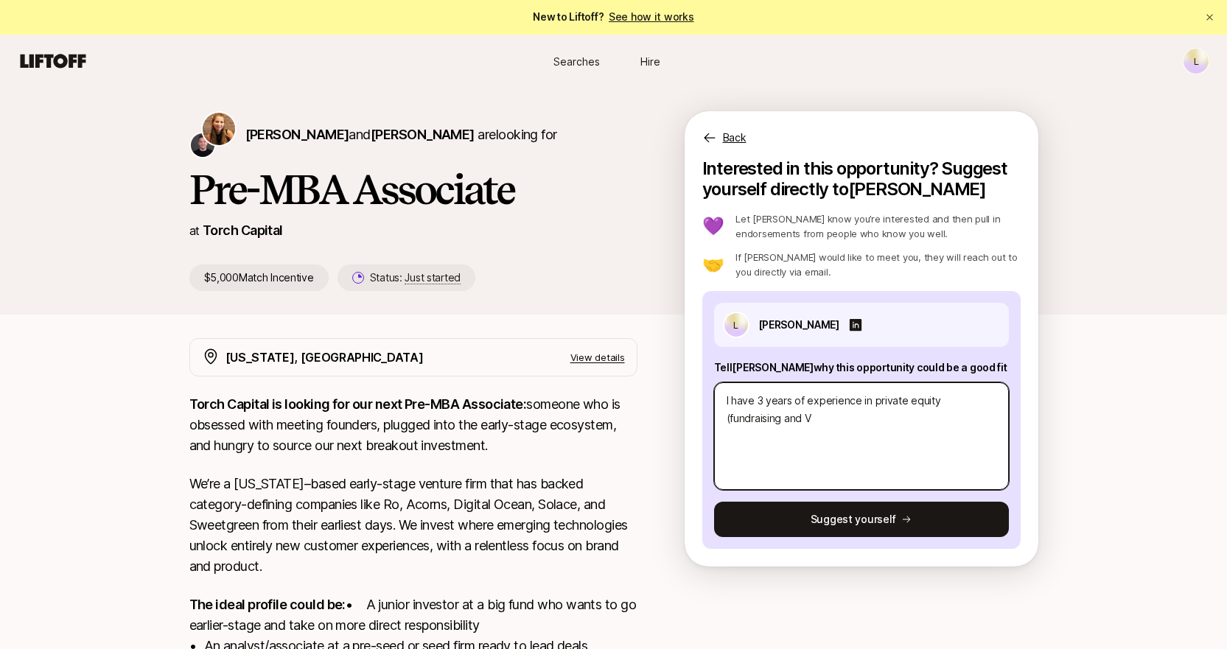
type textarea "x"
type textarea "I have 3 years of experience in private equity (fundraising aand V"
type textarea "x"
type textarea "I have 3 years of experience in private equity (fundraising [PERSON_NAME]"
type textarea "x"
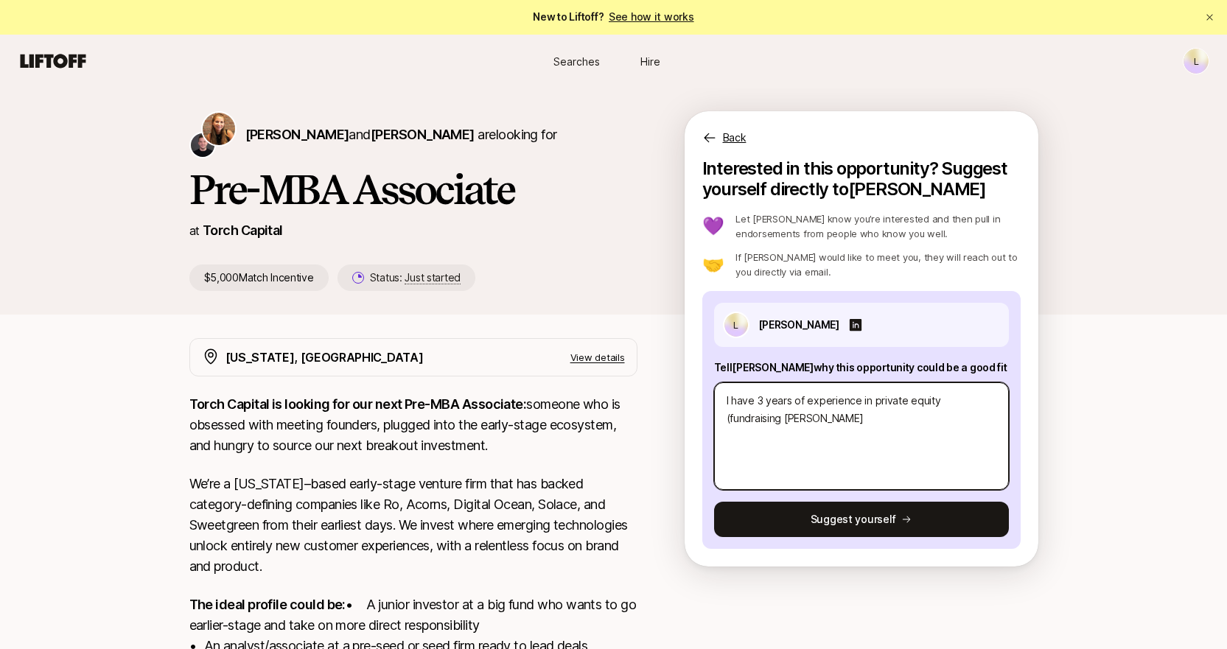
type textarea "I have 3 years of experience in private equity (fundraising andand V"
type textarea "x"
type textarea "I have 3 years of experience in private equity (fundraising and and V"
type textarea "x"
type textarea "I have 3 years of experience in private equity (fundraising and Eand V"
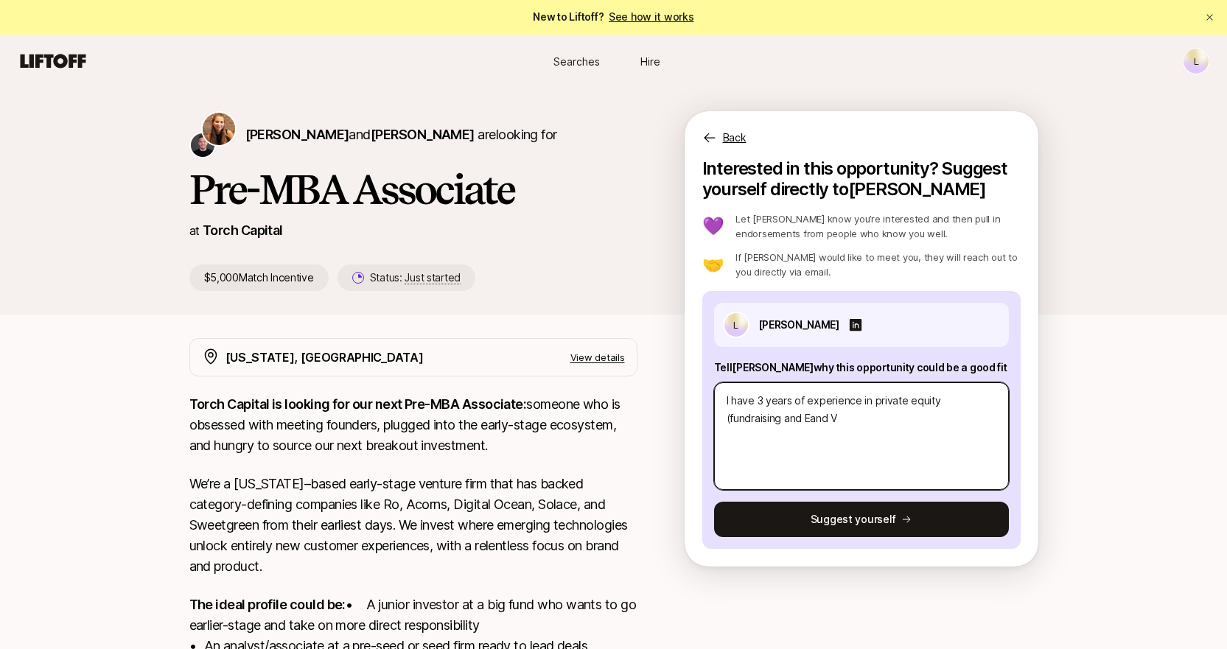
type textarea "x"
type textarea "I have 3 years of experience in private equity (fundraising and ESand V"
type textarea "x"
type textarea "I have 3 years of experience in private equity (fundraising and ESGand V"
type textarea "x"
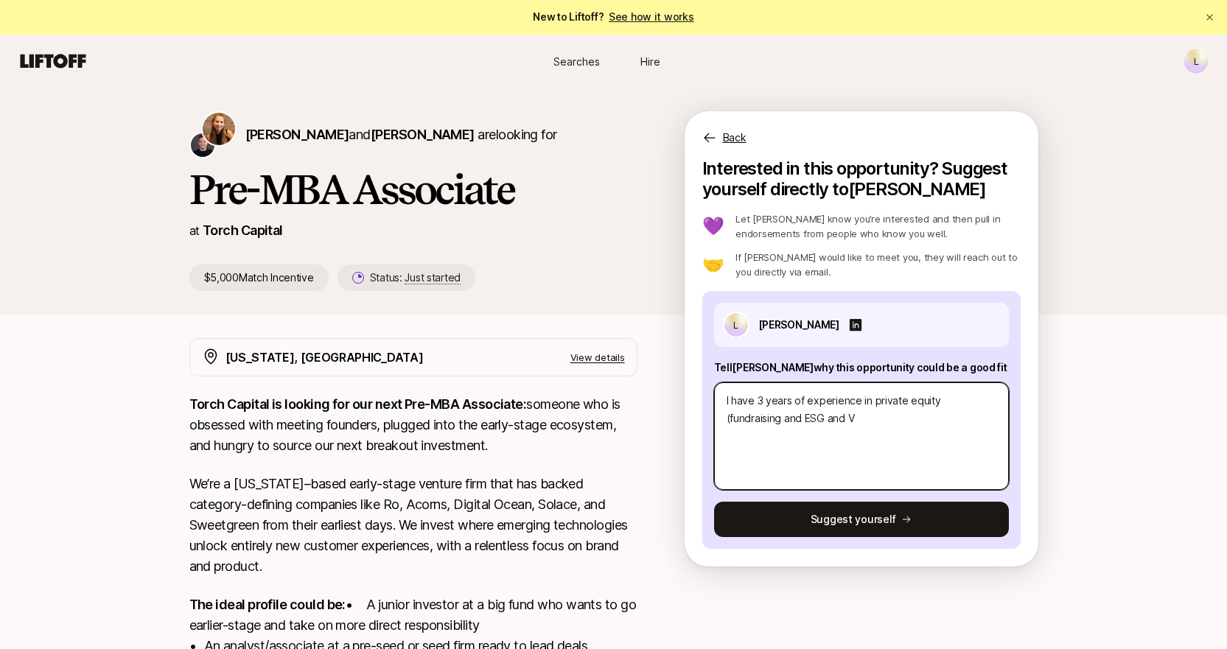
type textarea "I have 3 years of experience in private equity (fundraising and ESG rand V"
type textarea "x"
type textarea "I have 3 years of experience in private equity (fundraising and ESG roand V"
type textarea "x"
type textarea "I have 3 years of experience in private equity (fundraising and ESG [PERSON_NAM…"
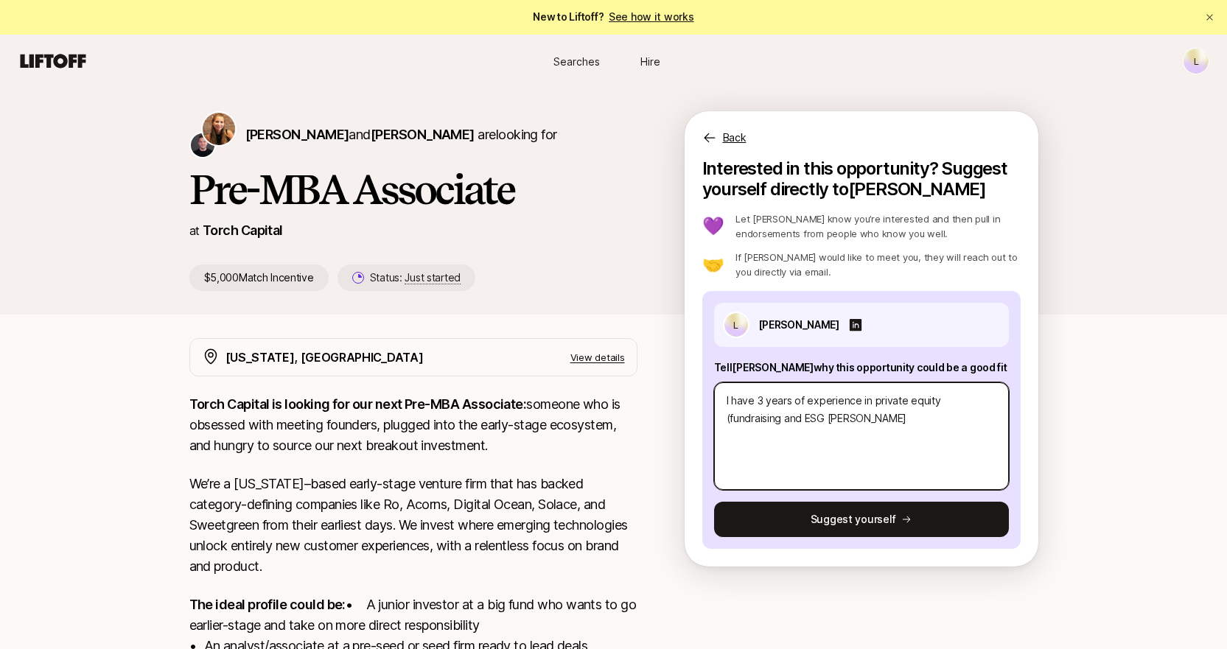
type textarea "x"
type textarea "I have 3 years of experience in private equity (fundraising and ESG roleand V"
type textarea "x"
type textarea "I have 3 years of experience in private equity (fundraising and ESG rolesand V"
type textarea "x"
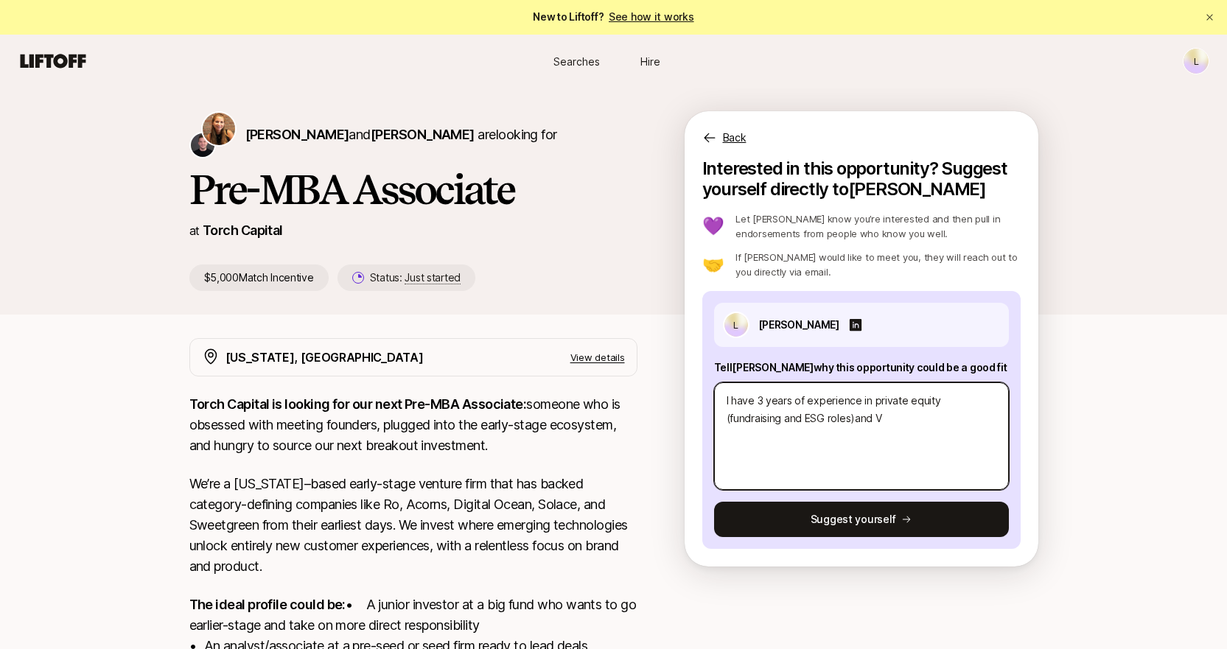
type textarea "I have 3 years of experience in private equity (fundraising and ESG roles) and V"
click at [914, 422] on textarea "I have 3 years of experience in private equity (fundraising and ESG roles) and V" at bounding box center [861, 436] width 295 height 108
type textarea "x"
type textarea "I have 3 years of experience in private equity (fundraising and ESG roles) and"
type textarea "x"
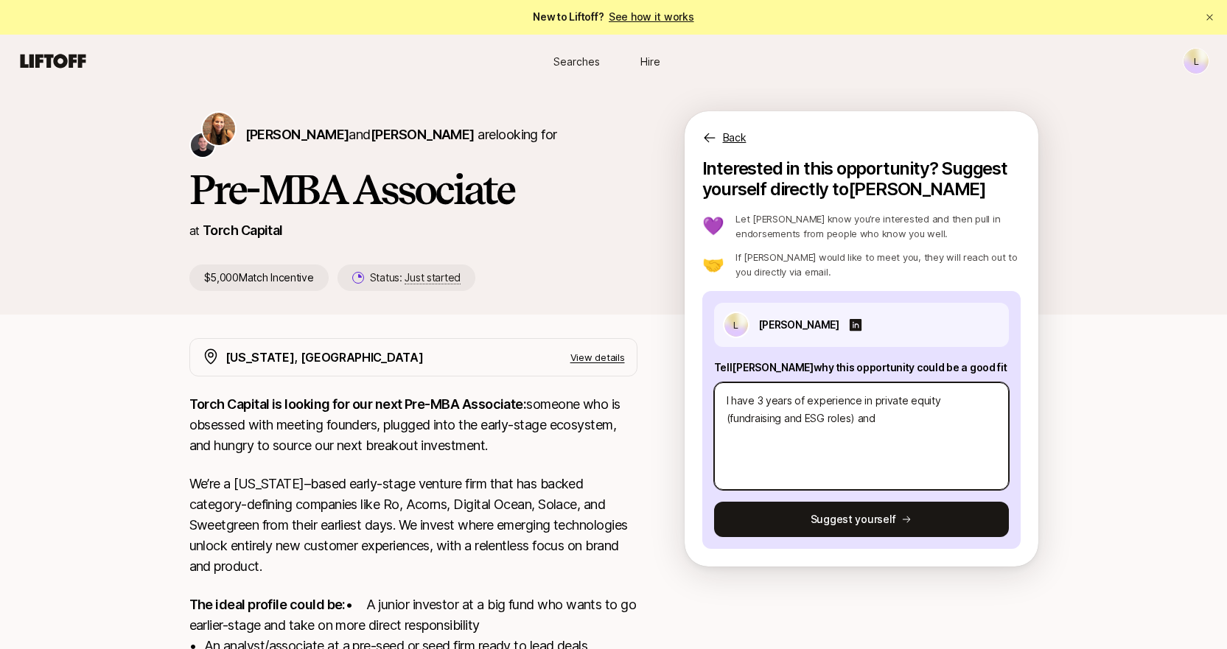
type textarea "I have 3 years of experience in private equity (fundraising and ESG roles) and s"
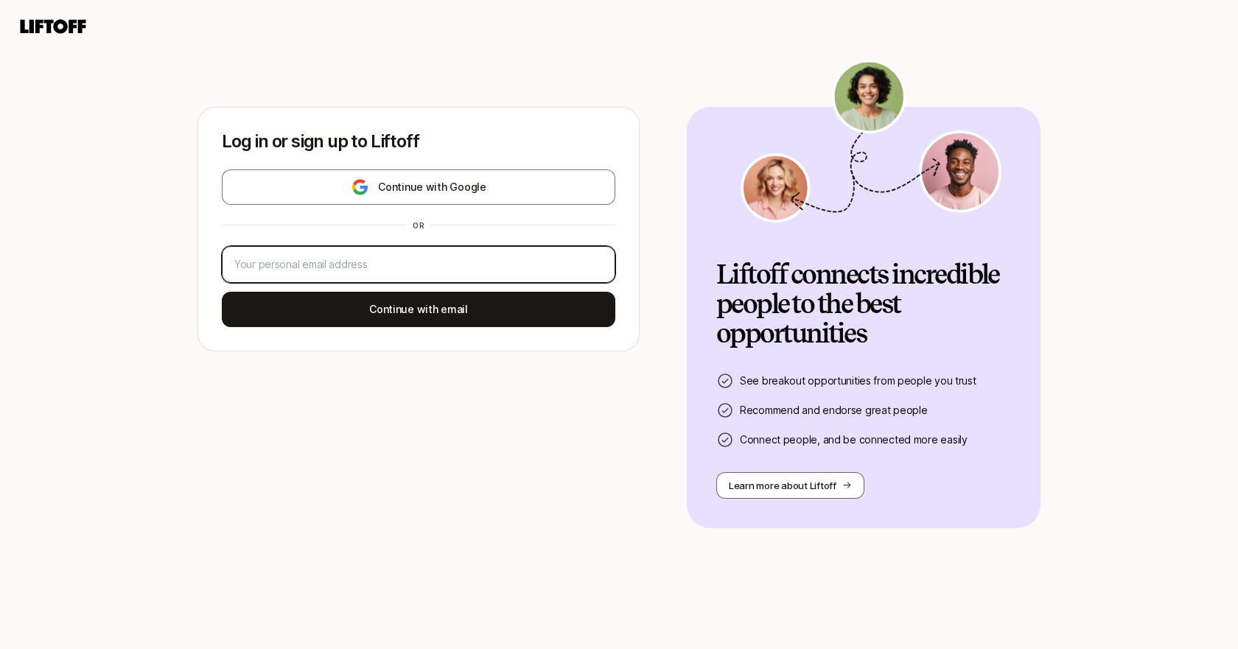
click at [378, 270] on input "email" at bounding box center [418, 265] width 368 height 18
type input "lea.demelo@columbia.edu"
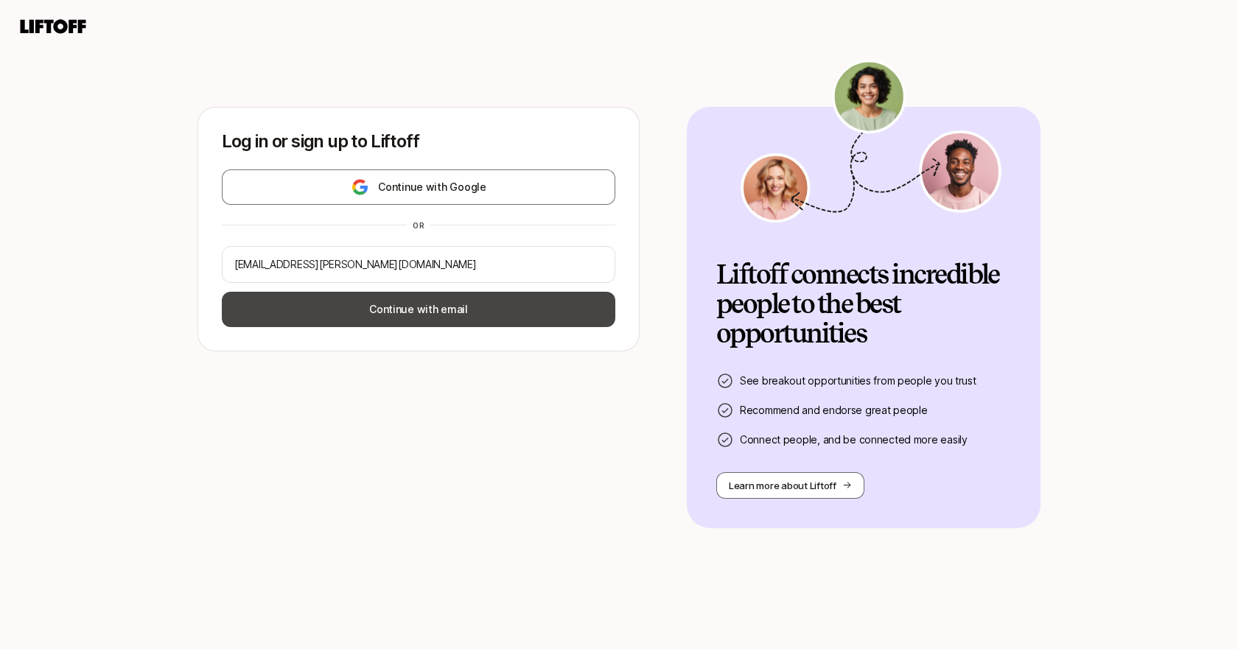
click at [386, 318] on button "Continue with email" at bounding box center [418, 309] width 393 height 35
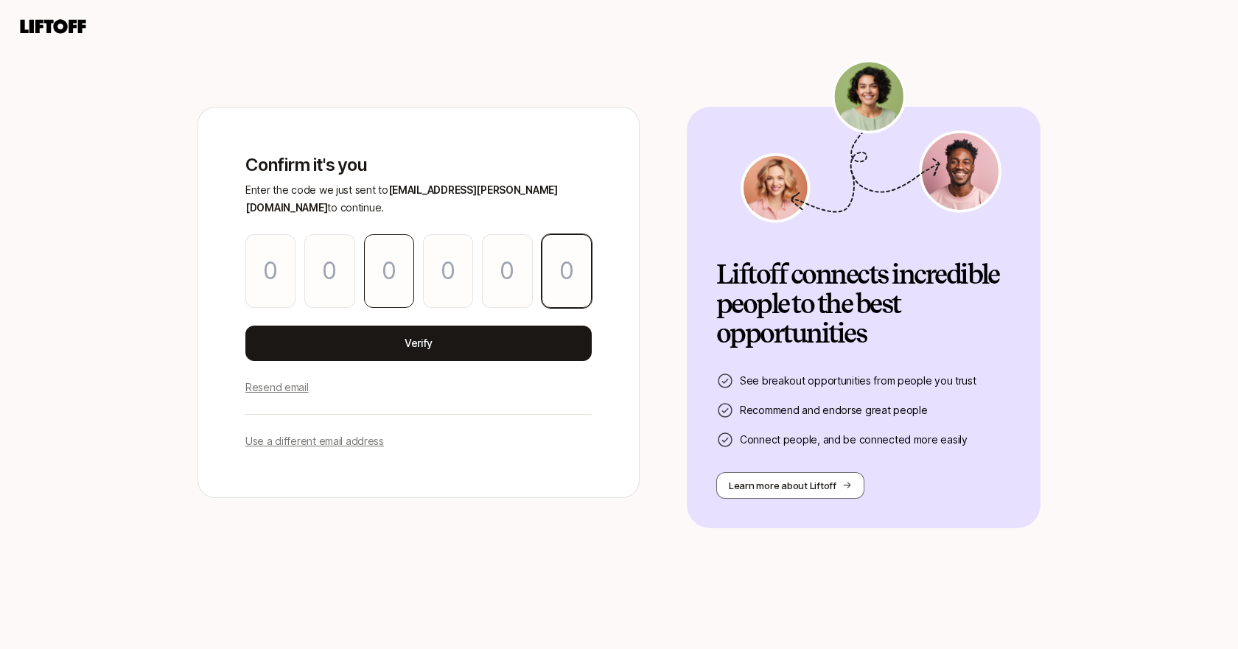
paste input "9"
type input "3"
type input "9"
type input "7"
type input "2"
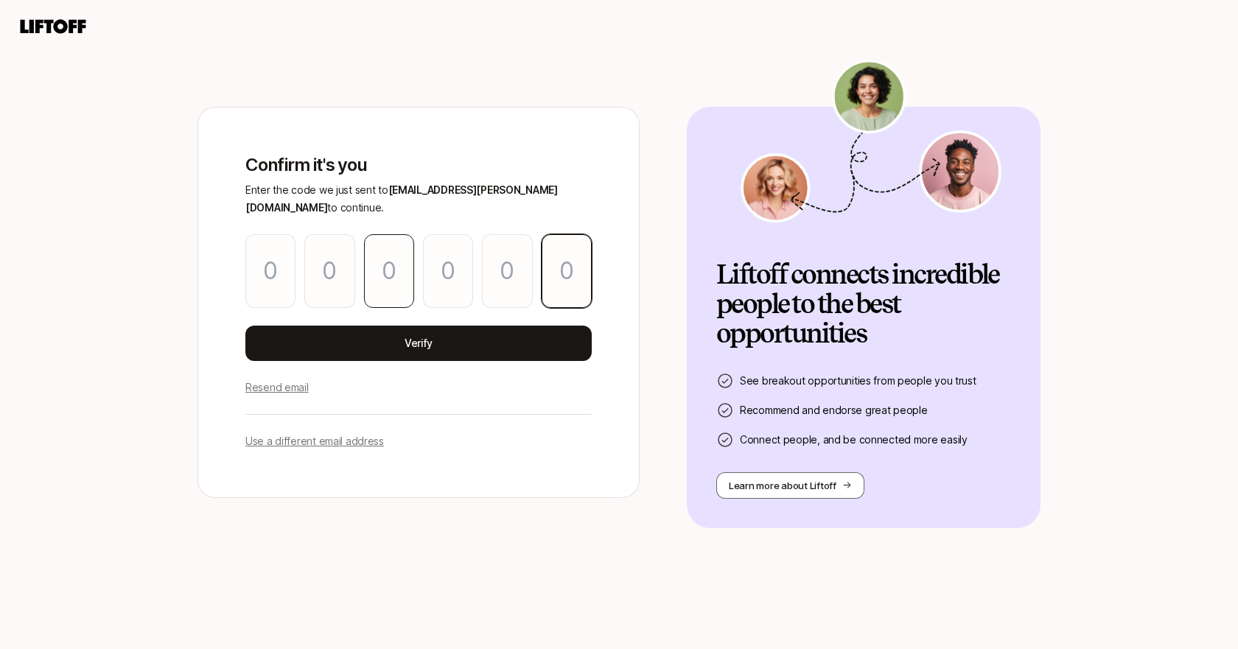
type input "9"
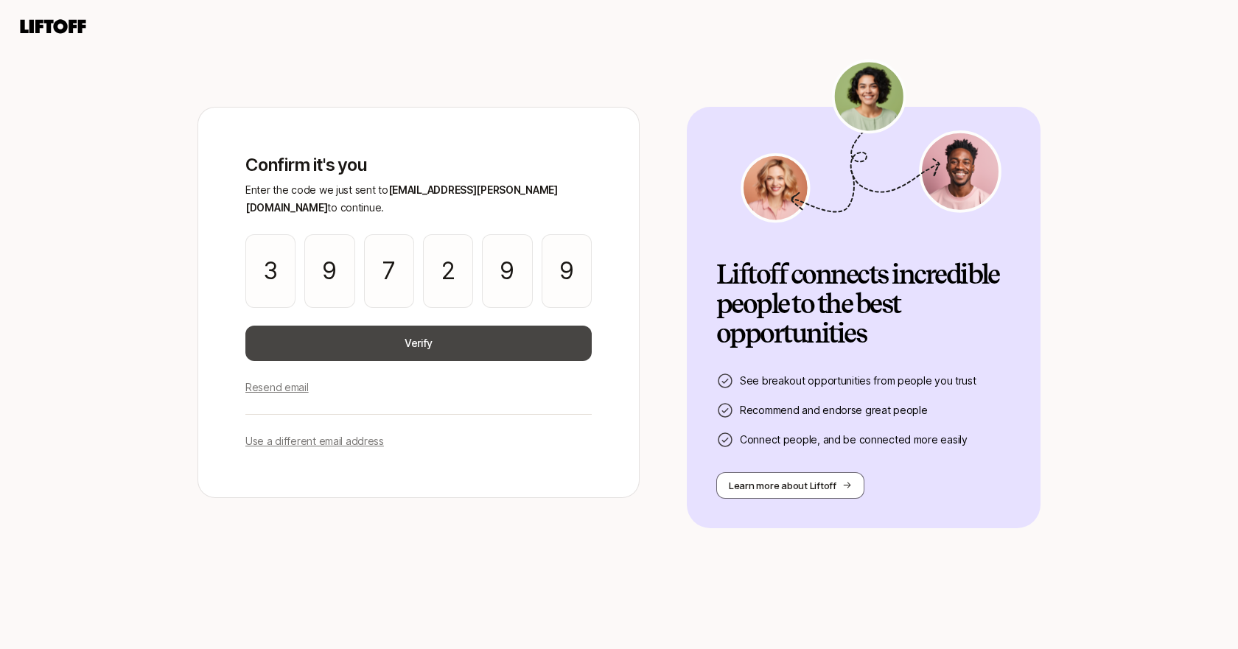
click at [414, 328] on button "Verify" at bounding box center [418, 343] width 346 height 35
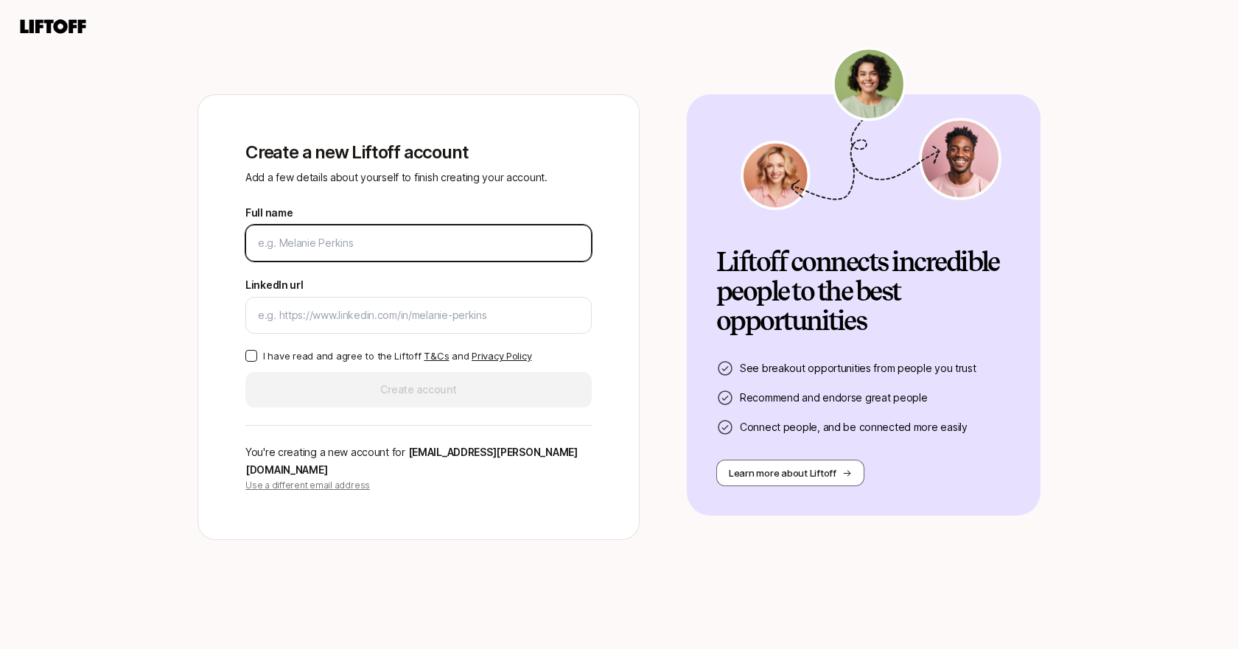
click at [345, 252] on input "Full name" at bounding box center [418, 243] width 321 height 18
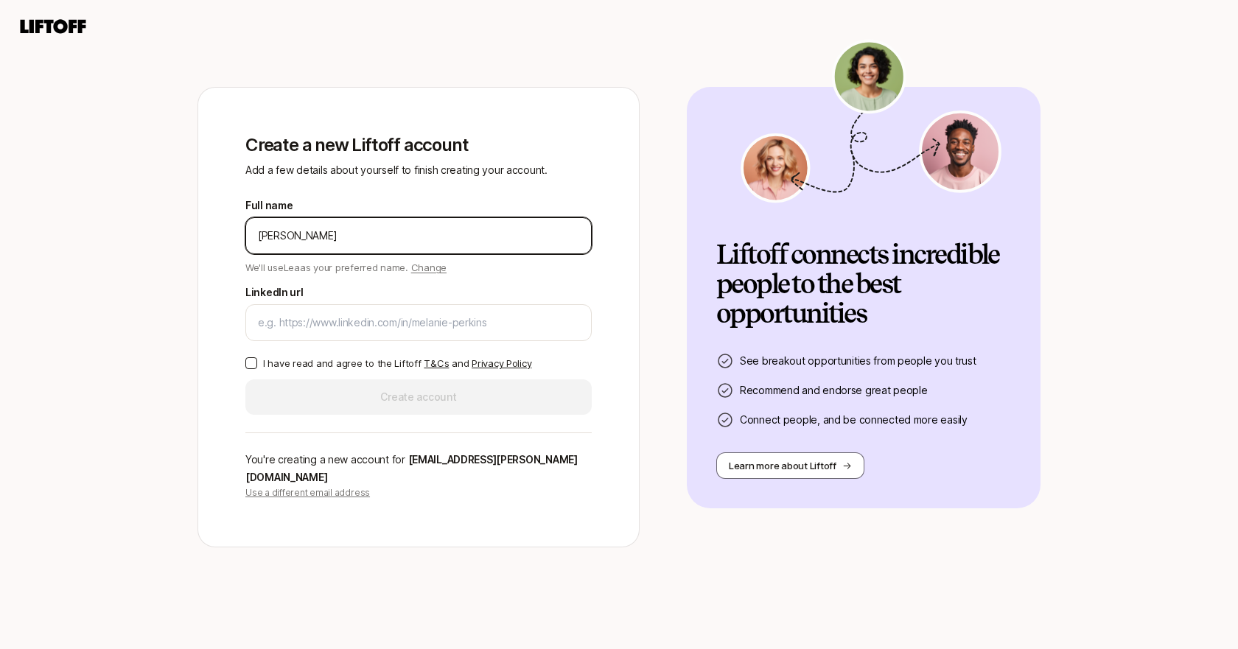
type input "[PERSON_NAME]"
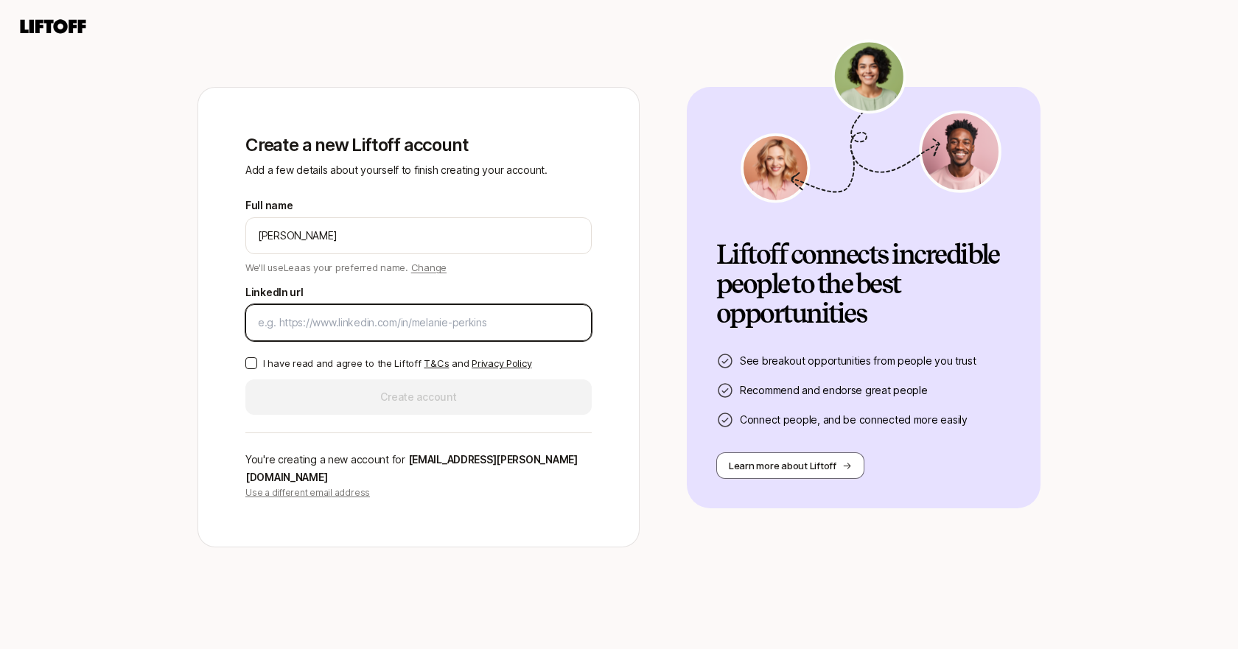
click at [281, 332] on input "LinkedIn url" at bounding box center [418, 323] width 321 height 18
paste input "https://www.linkedin.com/in/leademelo/"
type input "https://www.linkedin.com/in/leademelo/"
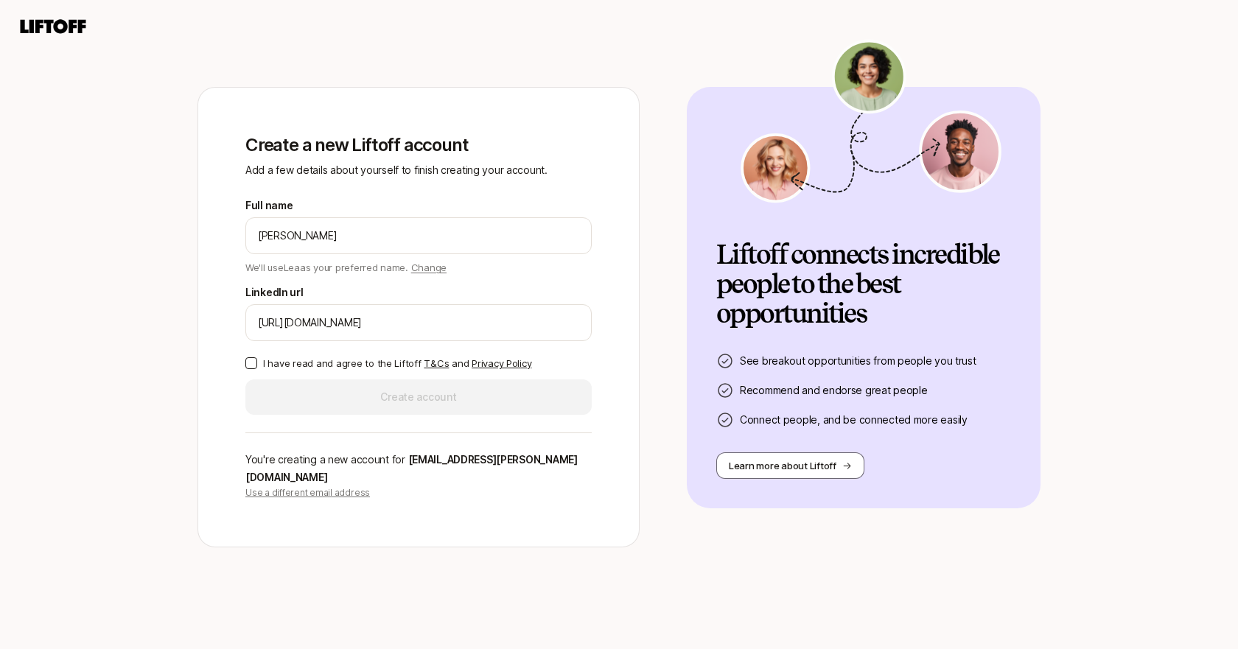
click at [248, 379] on div "Full name Lea de Melo We'll use Lea as your preferred name. Change Preferred na…" at bounding box center [418, 306] width 346 height 218
click at [250, 369] on button "I have read and agree to the Liftoff T&Cs and Privacy Policy" at bounding box center [251, 363] width 12 height 12
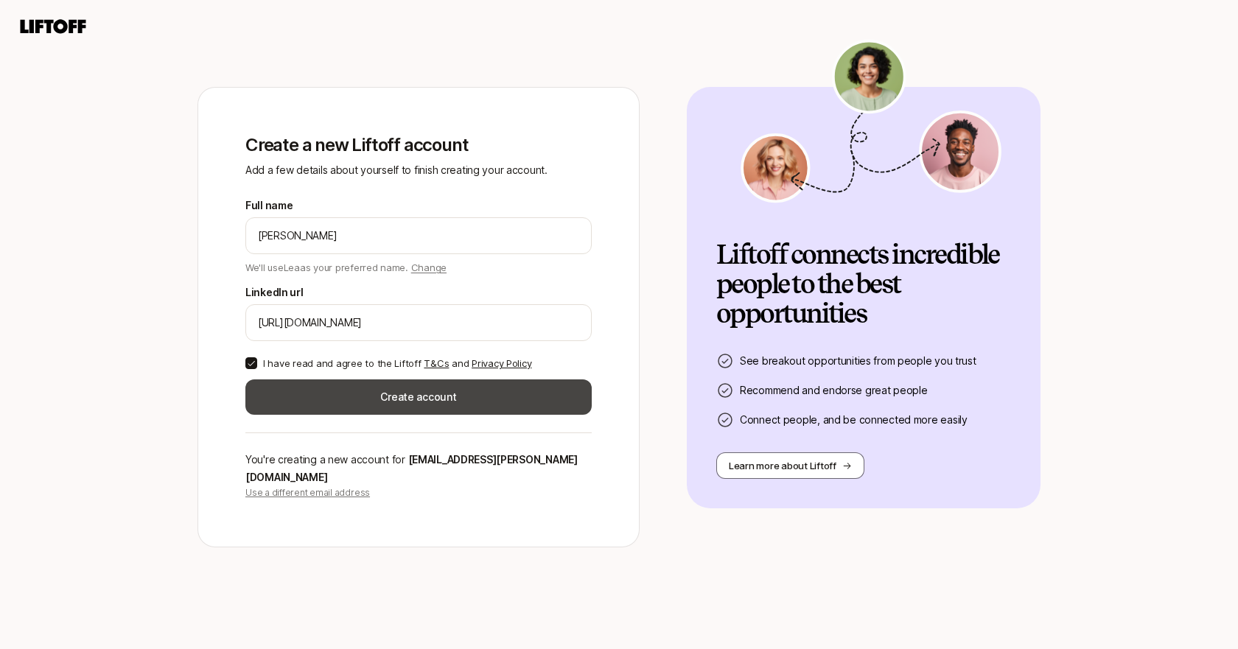
click at [378, 415] on button "Create account" at bounding box center [418, 396] width 346 height 35
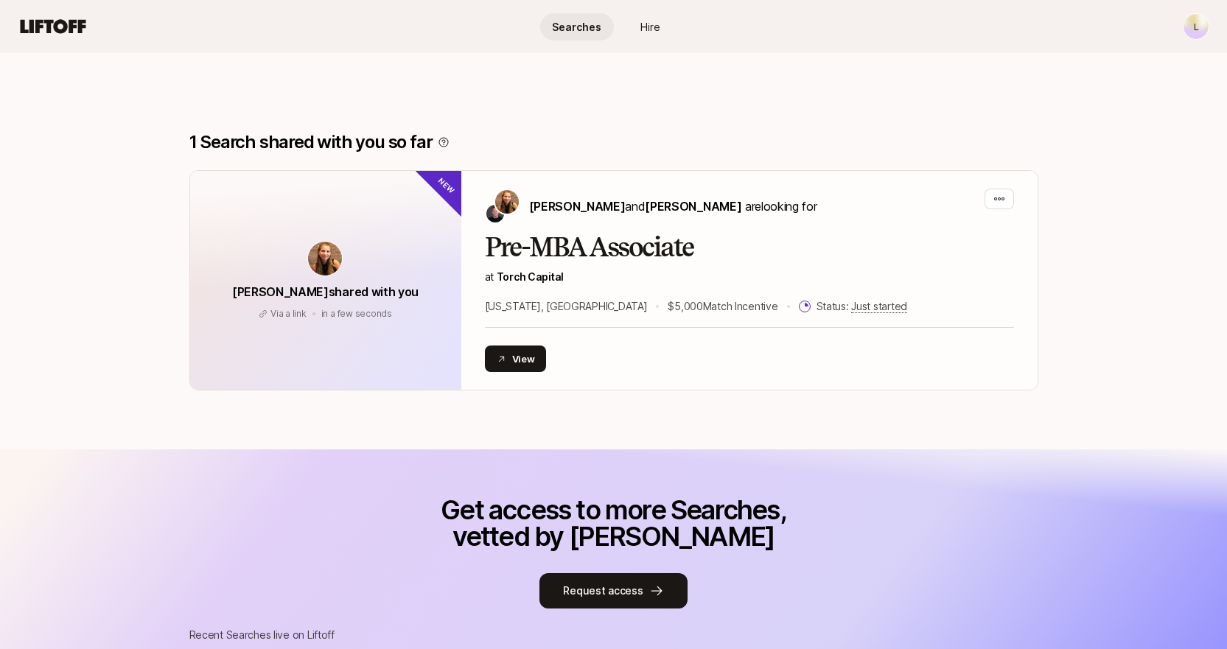
scroll to position [182, 0]
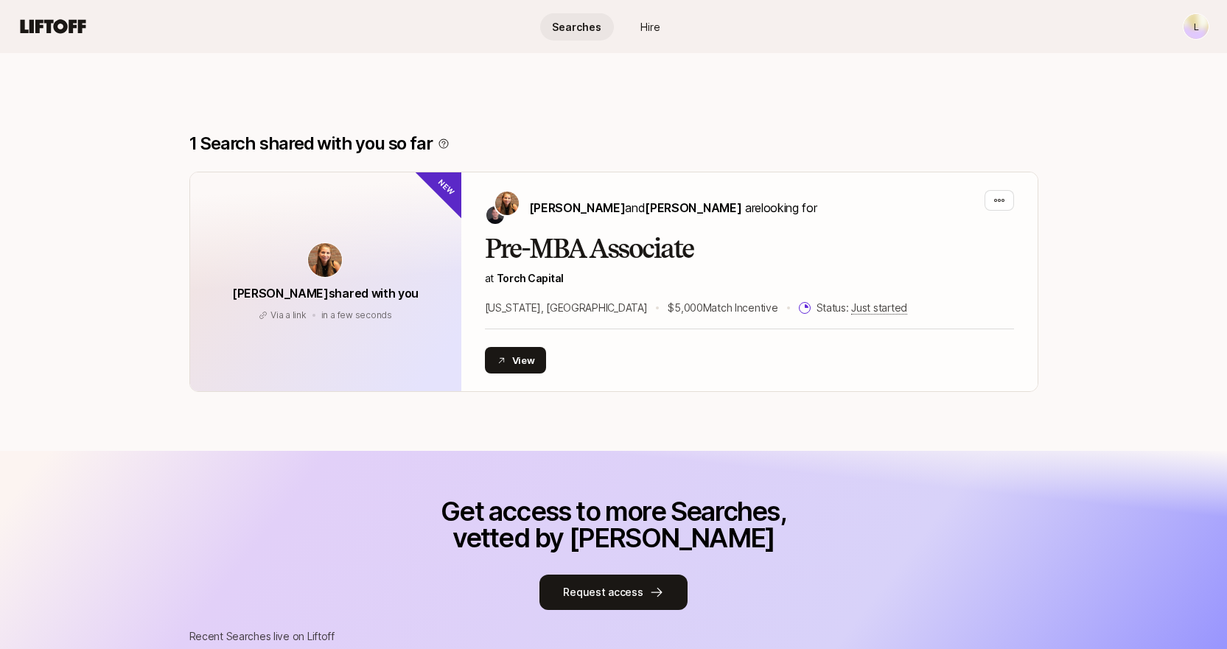
click at [637, 33] on link "Hire" at bounding box center [651, 26] width 74 height 27
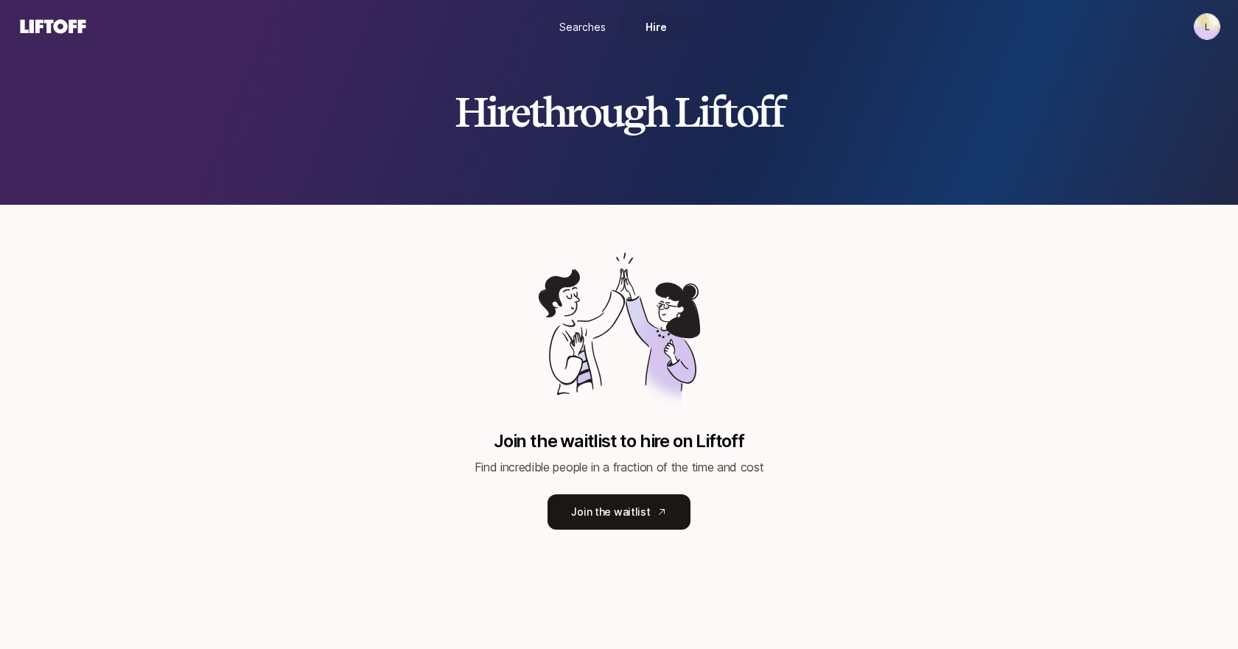
click at [592, 32] on span "Searches" at bounding box center [582, 26] width 46 height 15
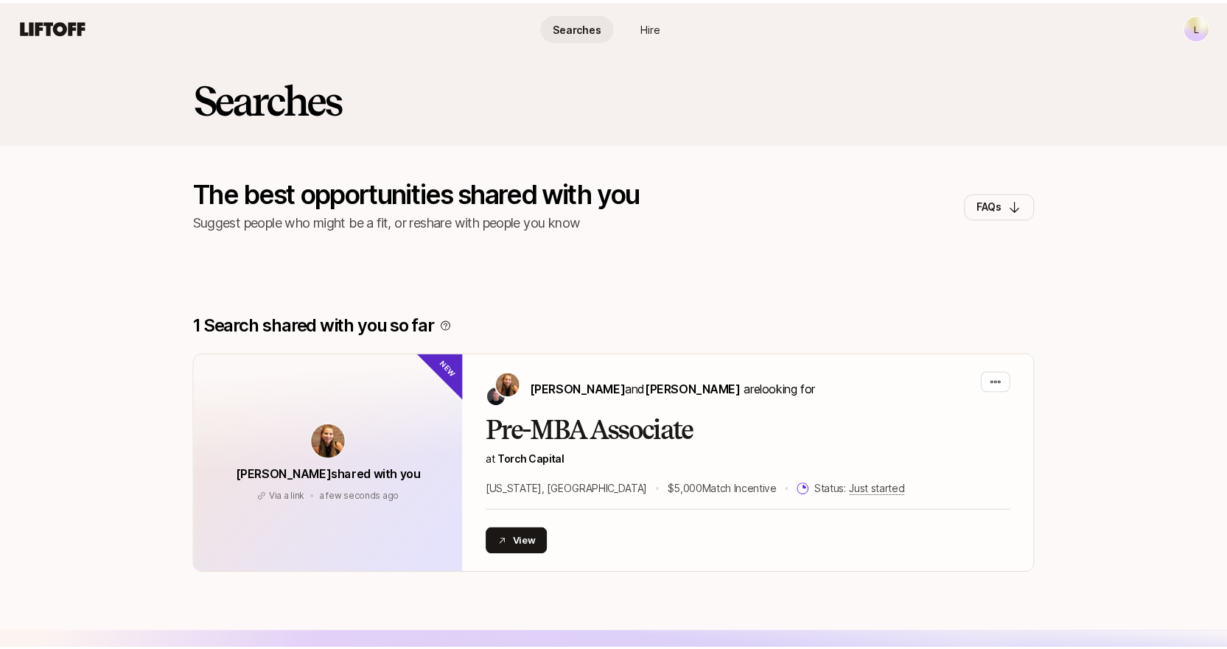
scroll to position [182, 0]
